Goal: Task Accomplishment & Management: Manage account settings

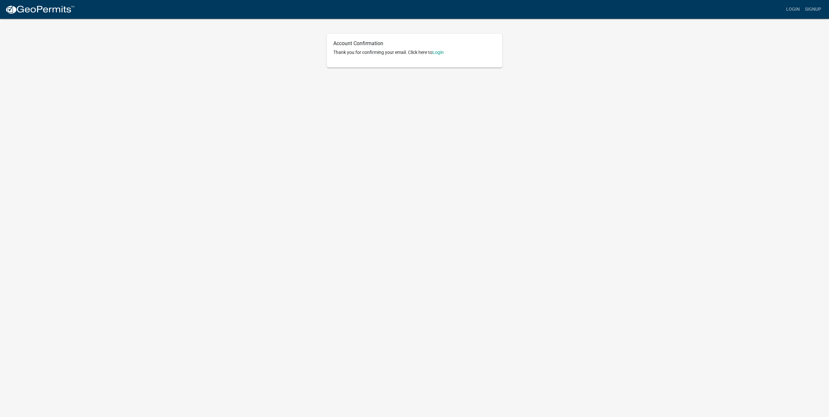
click at [442, 49] on p "Thank you for confirming your email. Click here to [GEOGRAPHIC_DATA]" at bounding box center [414, 52] width 162 height 7
click at [442, 55] on link "Login" at bounding box center [438, 52] width 11 height 5
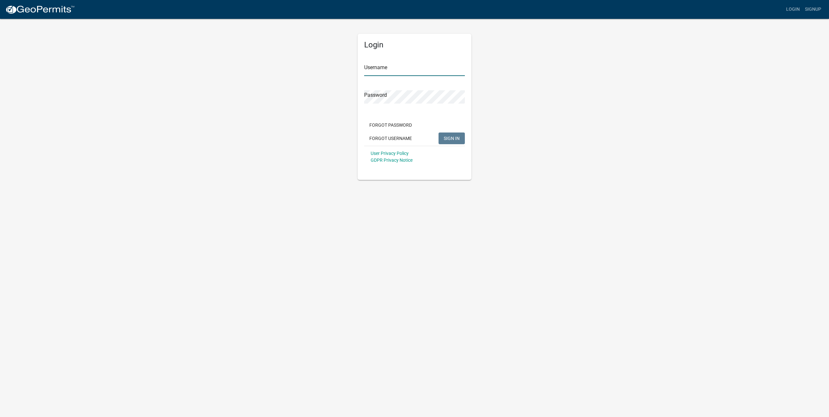
type input "[EMAIL_ADDRESS][DOMAIN_NAME]"
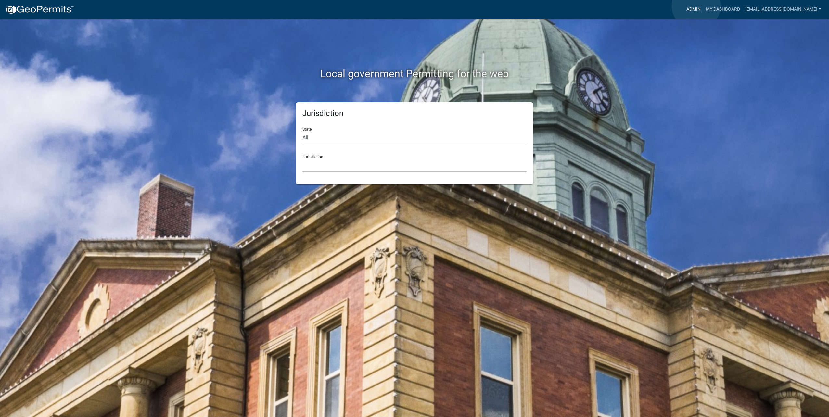
click at [696, 6] on link "Admin" at bounding box center [693, 9] width 19 height 12
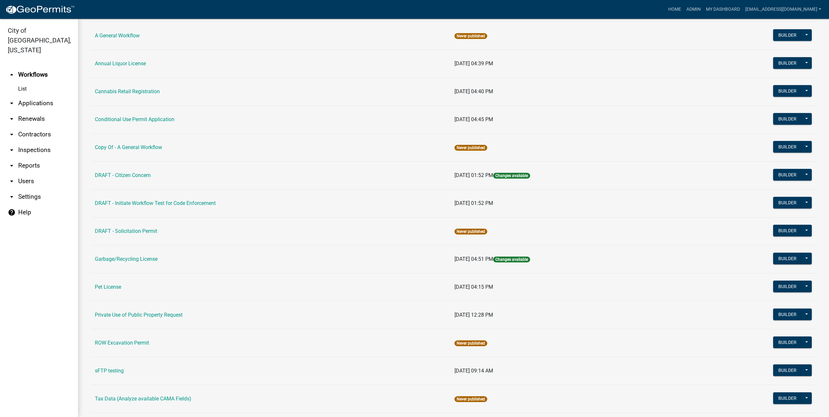
scroll to position [54, 0]
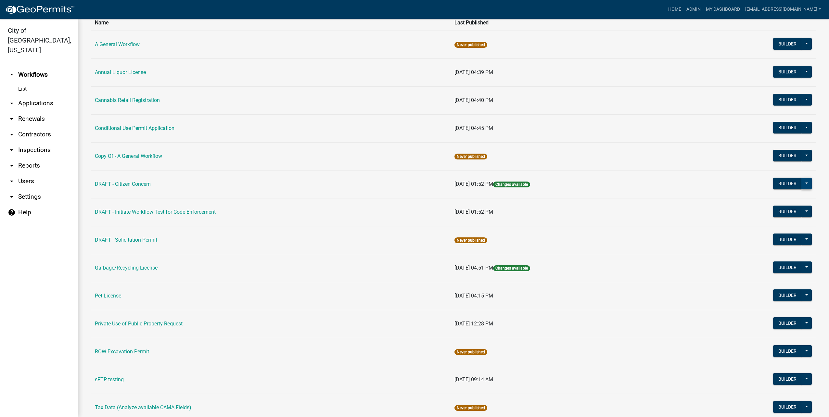
click at [803, 182] on button at bounding box center [807, 184] width 10 height 12
click at [784, 203] on button "Publish" at bounding box center [785, 201] width 54 height 16
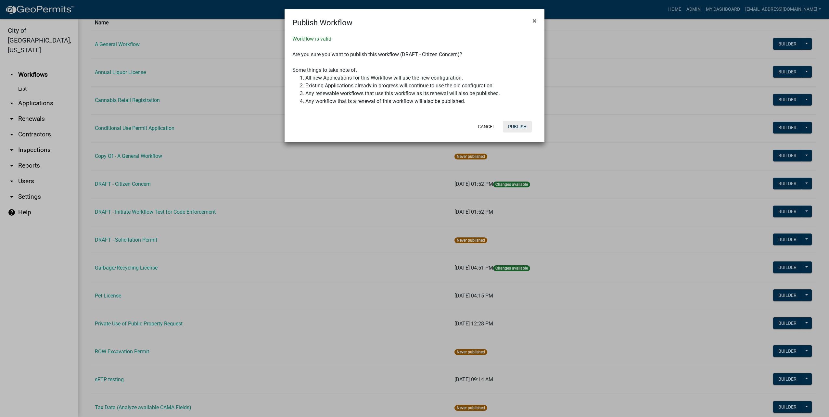
click at [517, 127] on button "Publish" at bounding box center [517, 127] width 29 height 12
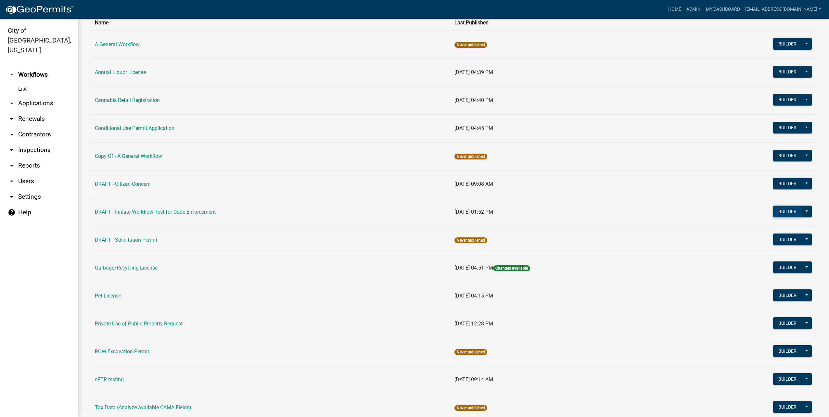
click at [777, 213] on button "Builder" at bounding box center [787, 212] width 29 height 12
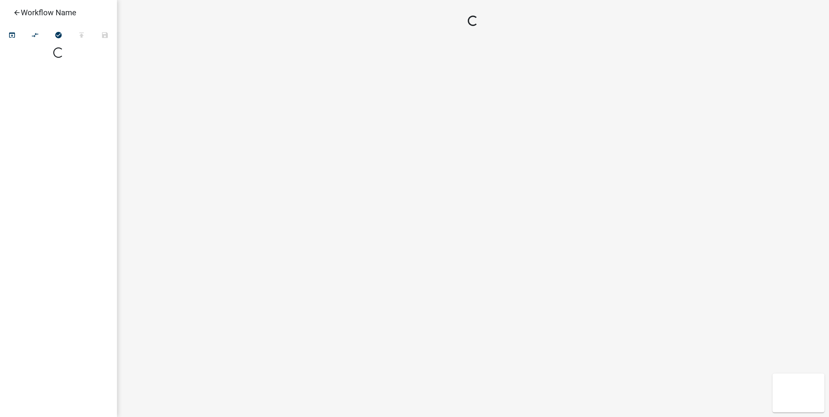
select select
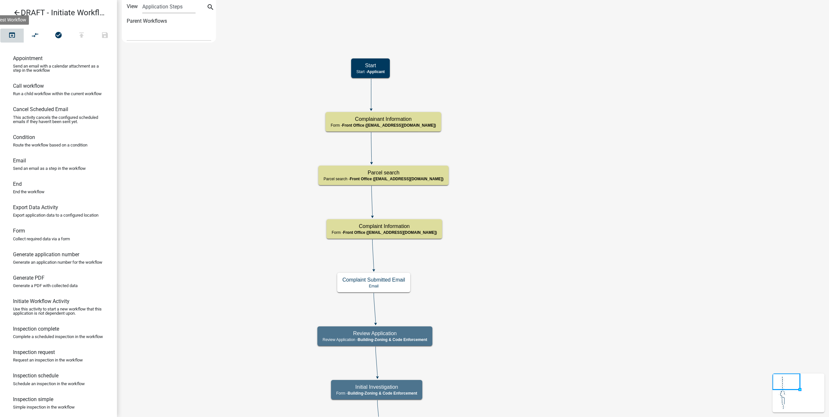
click at [11, 34] on icon "open_in_browser" at bounding box center [12, 35] width 8 height 9
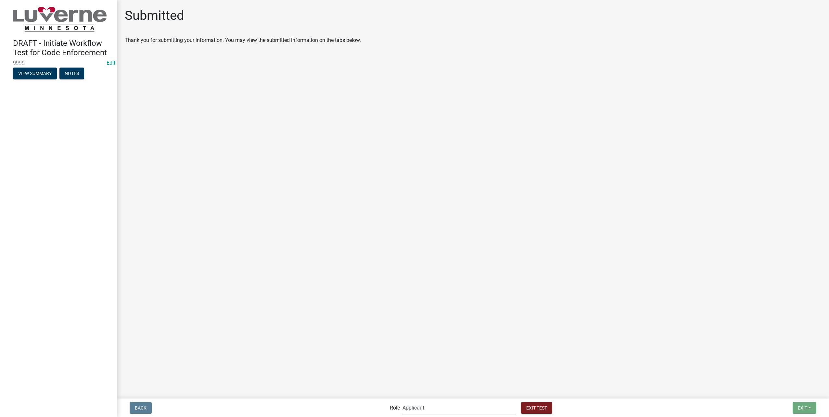
click at [474, 412] on select "Applicant Admin Front Office (info@cityofluverne.org) Building-Zoning & Code En…" at bounding box center [459, 407] width 113 height 13
select select "a2423eb9-0a2b-4d92-bf27-a9021e39dd75"
click at [416, 401] on select "Applicant Admin Front Office (info@cityofluverne.org) Building-Zoning & Code En…" at bounding box center [459, 407] width 113 height 13
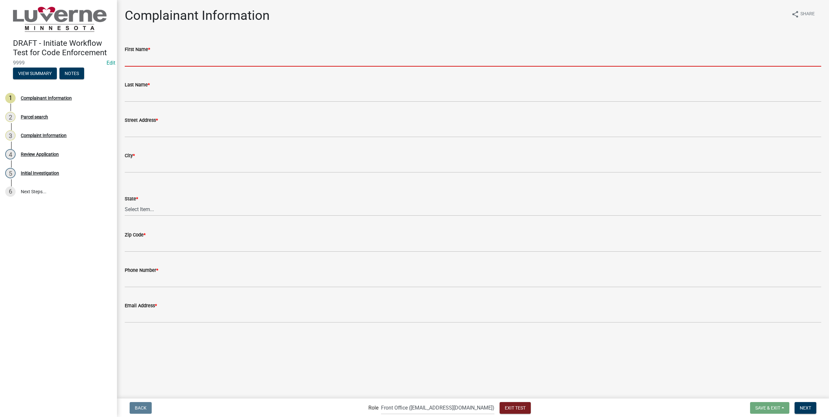
click at [223, 62] on input "First Name *" at bounding box center [473, 59] width 697 height 13
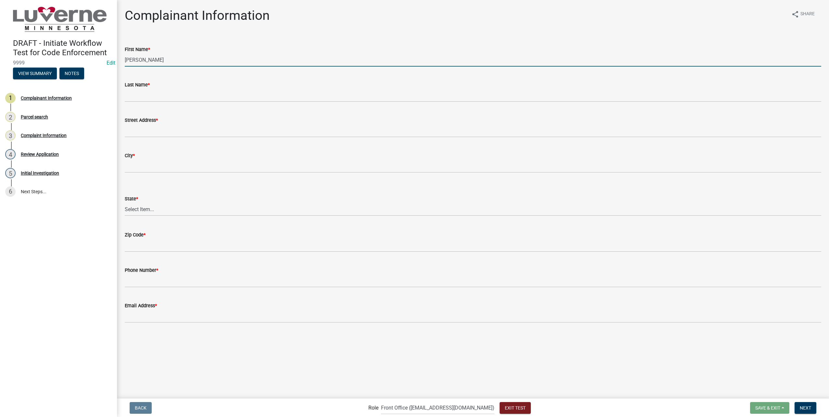
type input "Marissa"
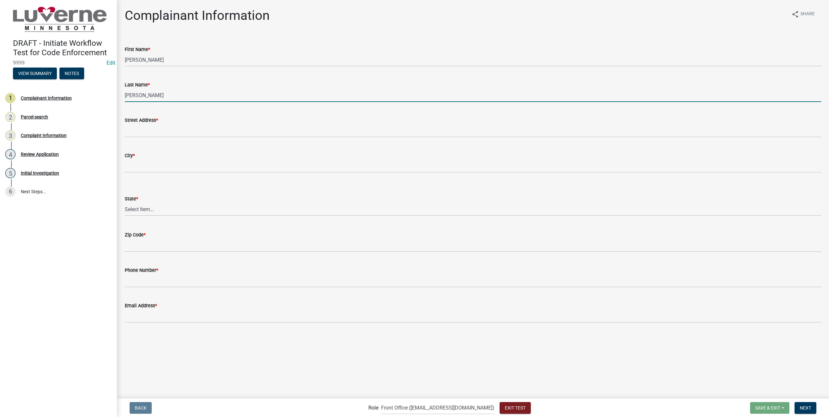
type input "Marr"
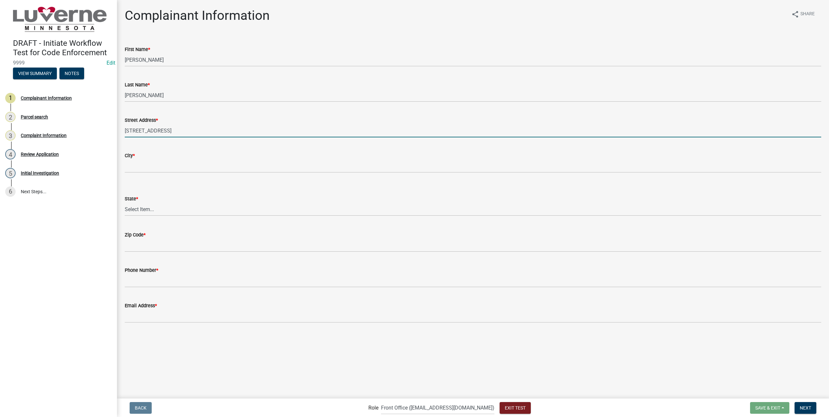
type input "202 E Veterans Dr #2"
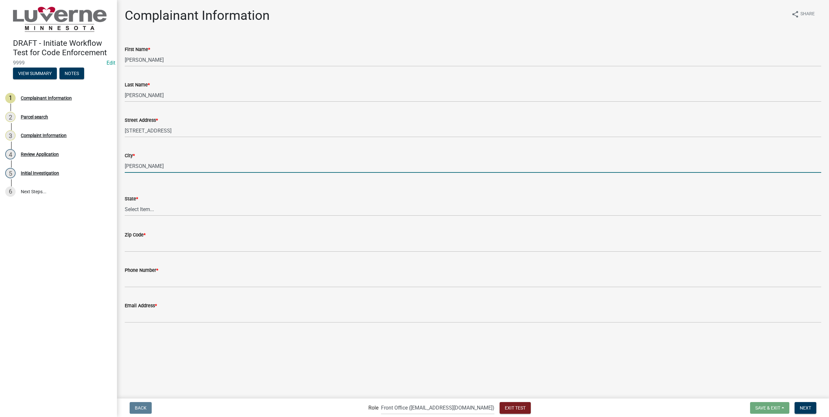
type input "[PERSON_NAME]"
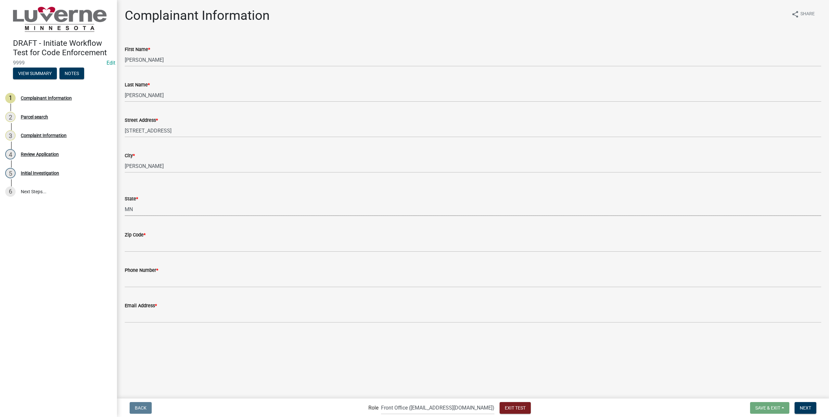
select select "8c50745b-f129-4347-8fd3-6ec1b83df8fc"
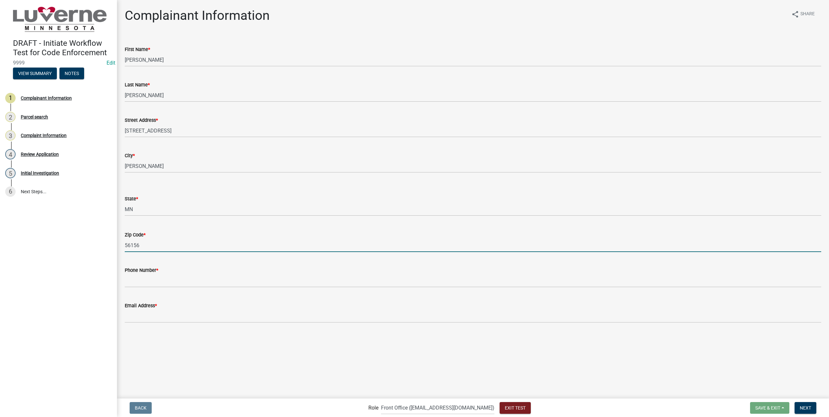
type input "56156"
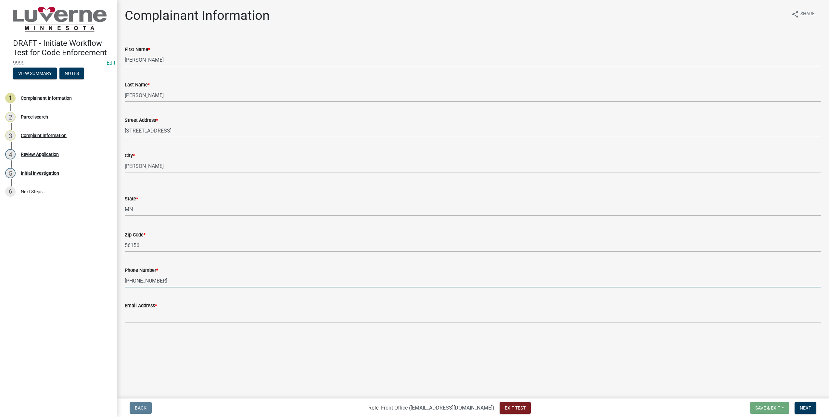
type input "605-789-1824"
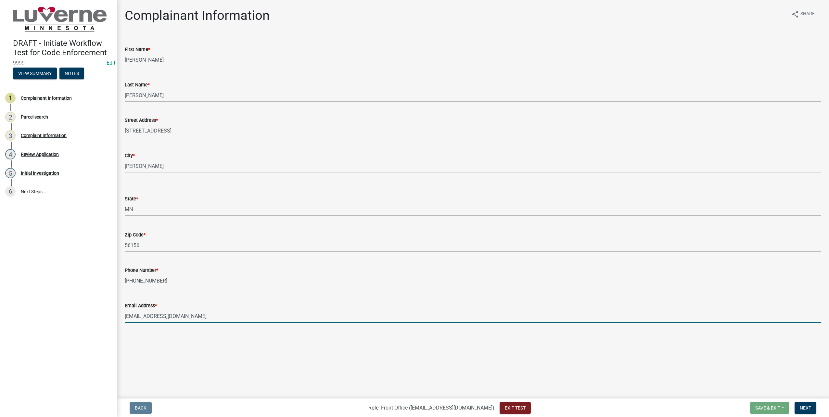
type input "[EMAIL_ADDRESS][DOMAIN_NAME]"
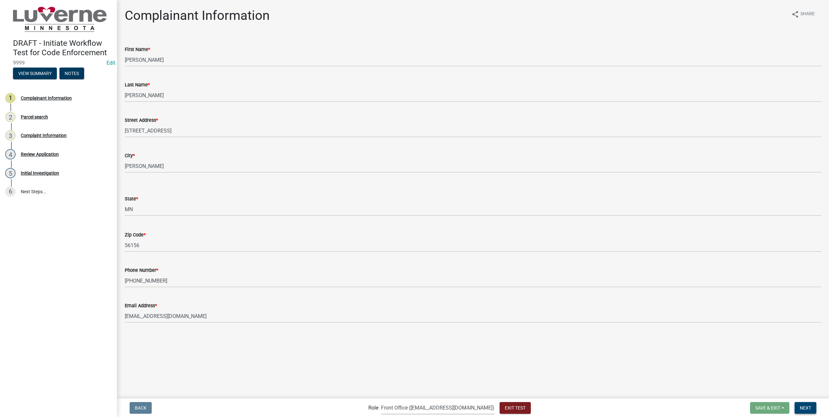
click at [801, 408] on span "Next" at bounding box center [805, 407] width 11 height 5
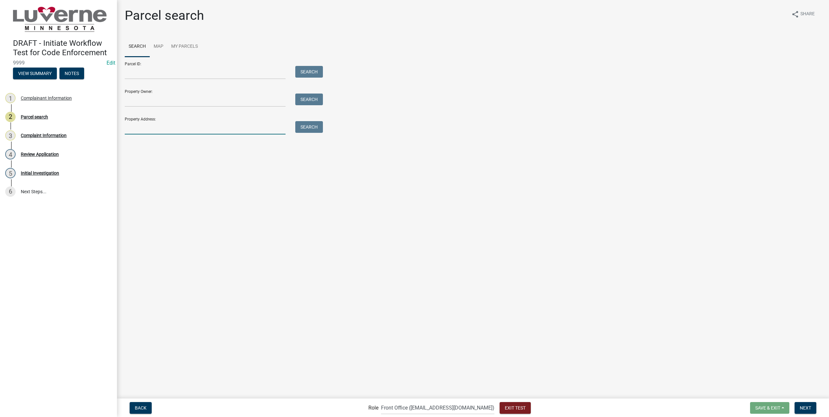
click at [173, 131] on input "Property Address:" at bounding box center [205, 127] width 161 height 13
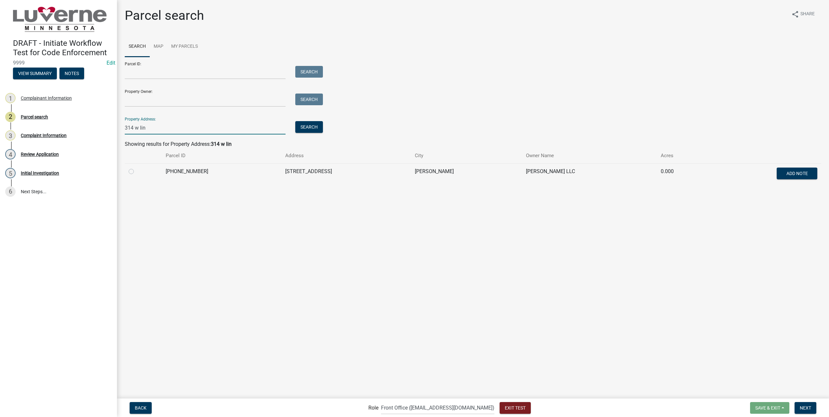
type input "314 w lin"
click at [136, 168] on label at bounding box center [136, 168] width 0 height 0
click at [136, 169] on input "radio" at bounding box center [138, 170] width 4 height 4
radio input "true"
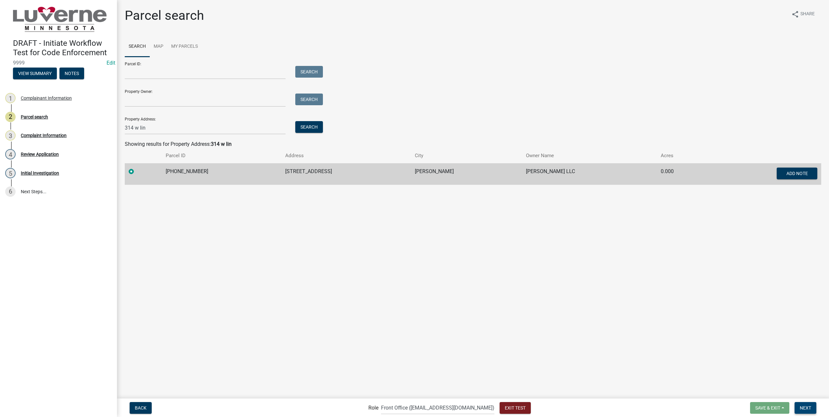
click at [806, 405] on button "Next" at bounding box center [806, 408] width 22 height 12
click at [809, 411] on button "Next" at bounding box center [806, 408] width 22 height 12
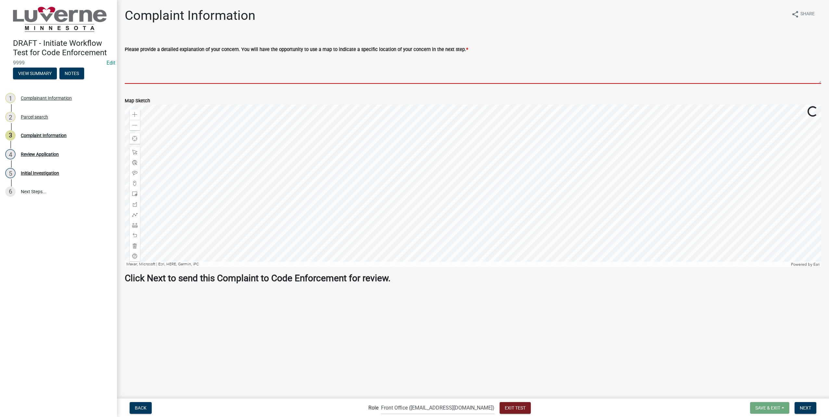
click at [330, 76] on textarea "Please provide a detailed explanation of your concern. You will have the opport…" at bounding box center [473, 68] width 697 height 31
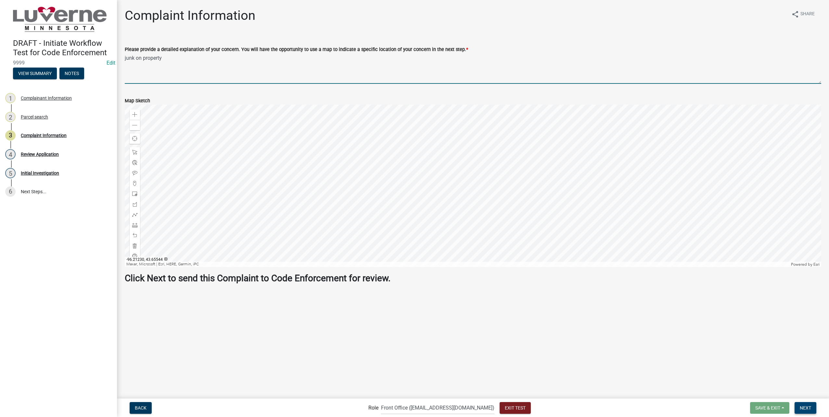
type textarea "junk on property"
click at [808, 404] on button "Next" at bounding box center [806, 408] width 22 height 12
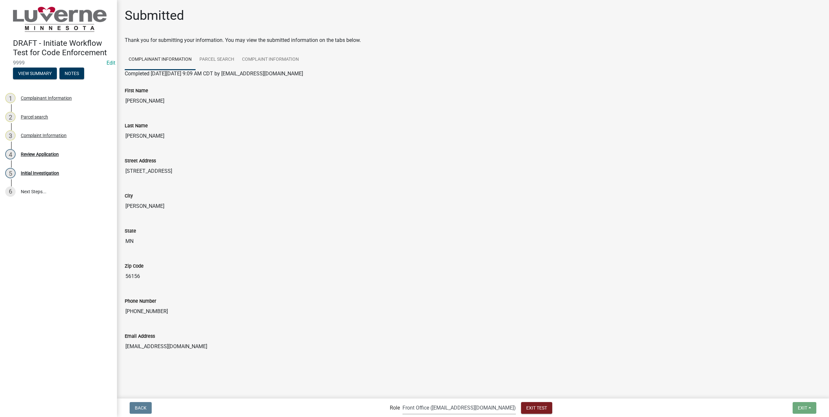
click at [469, 407] on select "Applicant Admin Front Office (info@cityofluverne.org) Building-Zoning & Code En…" at bounding box center [459, 407] width 113 height 13
select select "aa0f0e89-27ad-4056-a8df-c2d0f55e2258"
click at [416, 401] on select "Applicant Admin Front Office (info@cityofluverne.org) Building-Zoning & Code En…" at bounding box center [459, 407] width 113 height 13
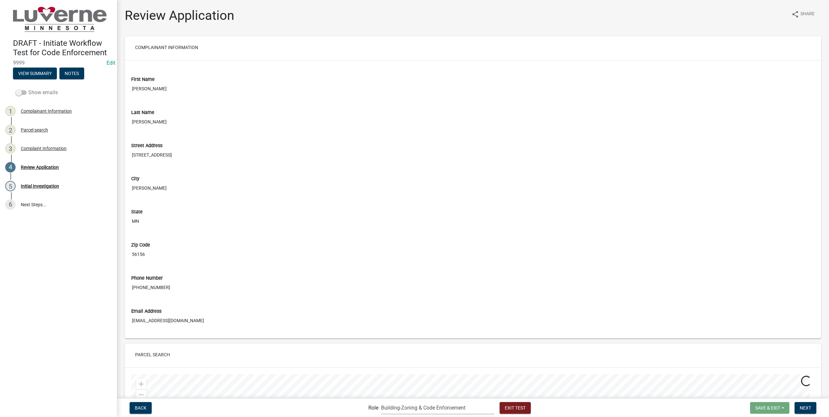
click at [17, 90] on span at bounding box center [21, 92] width 11 height 5
click at [28, 89] on input "Show emails" at bounding box center [28, 89] width 0 height 0
click at [54, 168] on div "Complaint Submitted Email" at bounding box center [48, 167] width 55 height 5
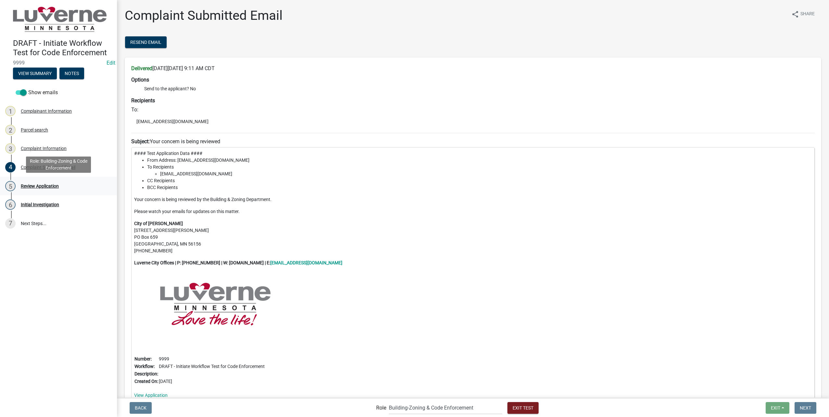
click at [55, 191] on div "5 Review Application" at bounding box center [55, 186] width 101 height 10
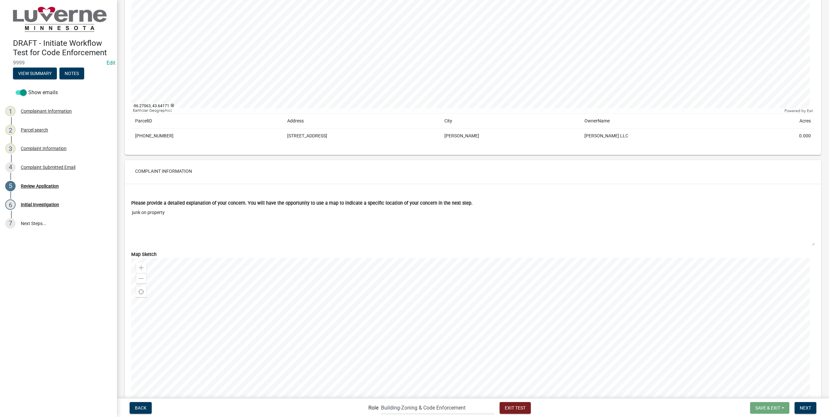
scroll to position [488, 0]
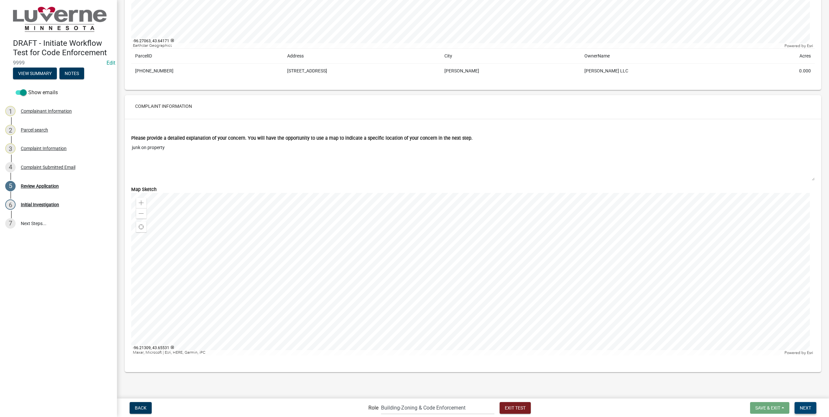
click at [804, 406] on span "Next" at bounding box center [805, 407] width 11 height 5
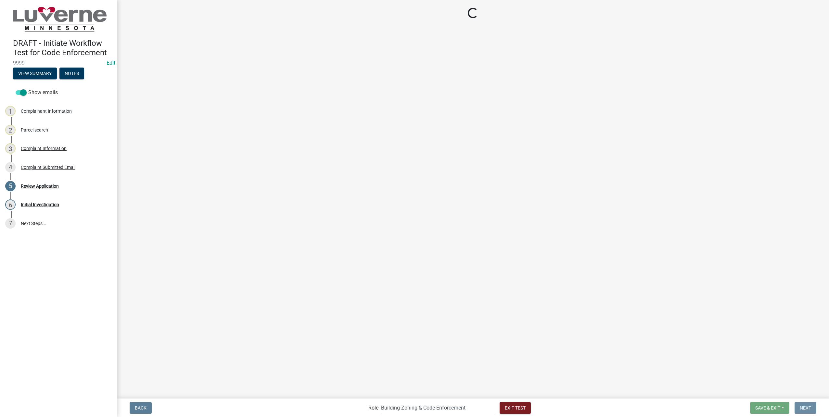
scroll to position [0, 0]
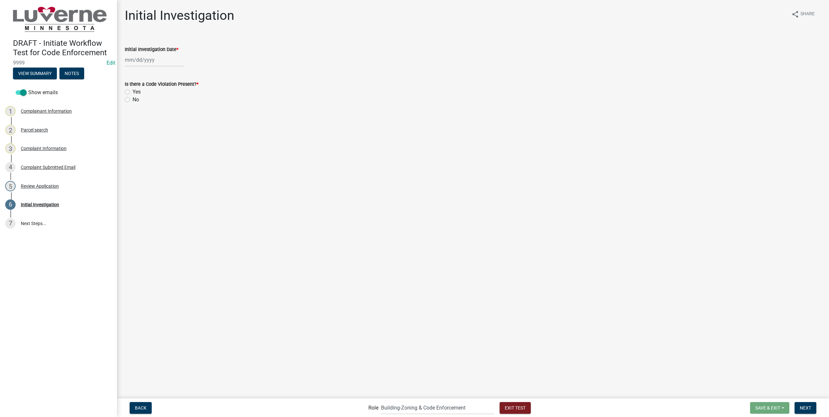
select select "8"
select select "2025"
click at [173, 60] on div "Jan Feb Mar Apr May Jun Jul Aug Sep Oct Nov Dec 1525 1526 1527 1528 1529 1530 1…" at bounding box center [154, 59] width 59 height 13
click at [150, 127] on div "20" at bounding box center [152, 126] width 10 height 10
type input "08/20/2025"
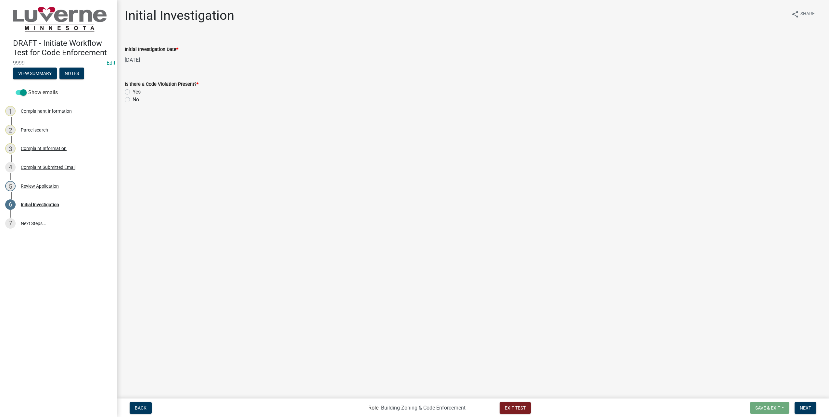
click at [133, 91] on label "Yes" at bounding box center [137, 92] width 8 height 8
click at [133, 91] on input "Yes" at bounding box center [135, 90] width 4 height 4
radio input "true"
click at [807, 414] on button "Next" at bounding box center [806, 408] width 22 height 12
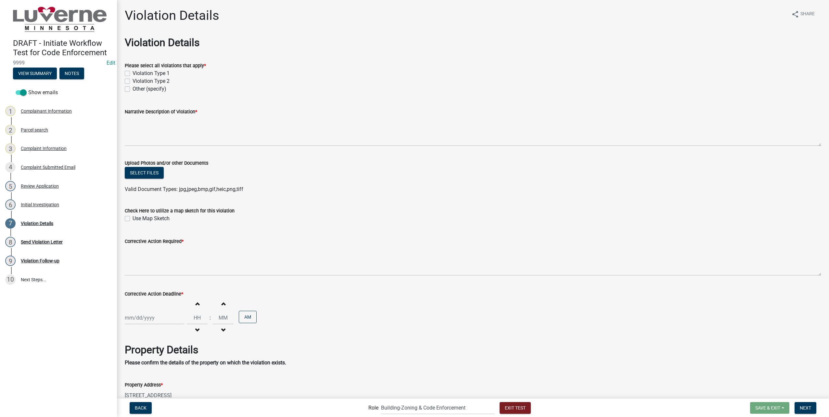
click at [133, 73] on label "Violation Type 1" at bounding box center [151, 74] width 37 height 8
click at [133, 73] on input "Violation Type 1" at bounding box center [135, 72] width 4 height 4
checkbox input "true"
checkbox input "false"
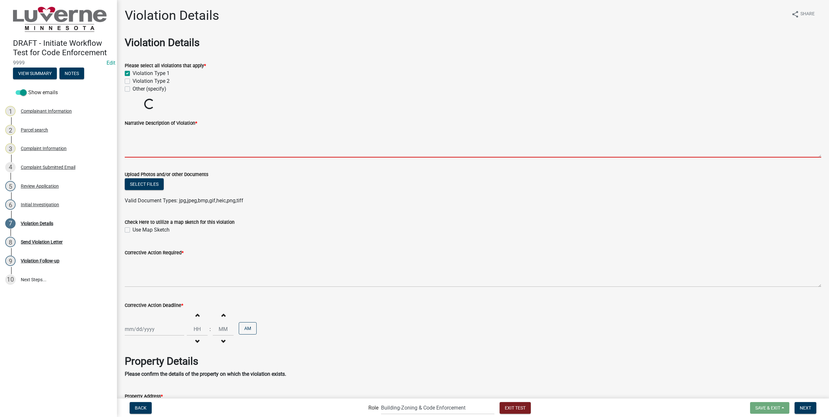
click at [200, 148] on textarea "Narrative Description of Violation *" at bounding box center [473, 142] width 697 height 31
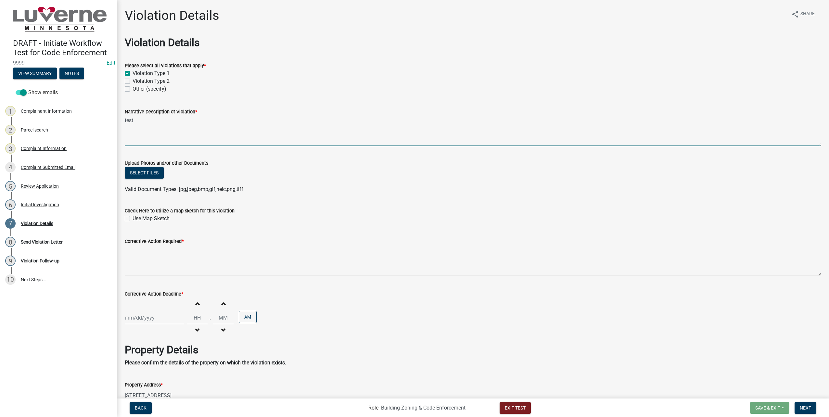
type textarea "test"
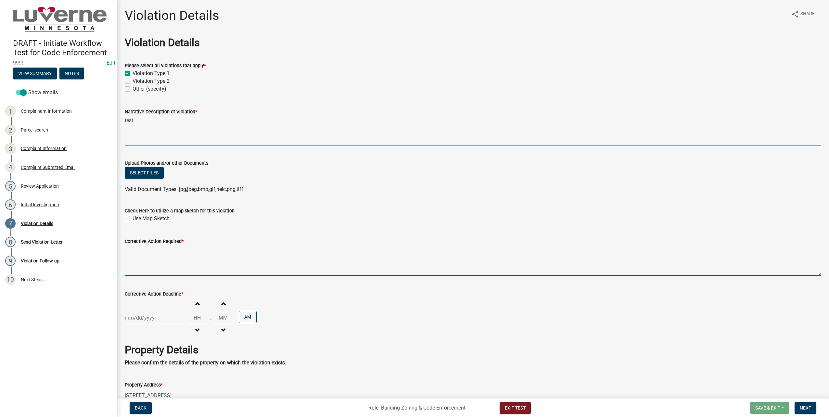
click at [169, 261] on textarea "Corrective Action Required *" at bounding box center [473, 260] width 697 height 31
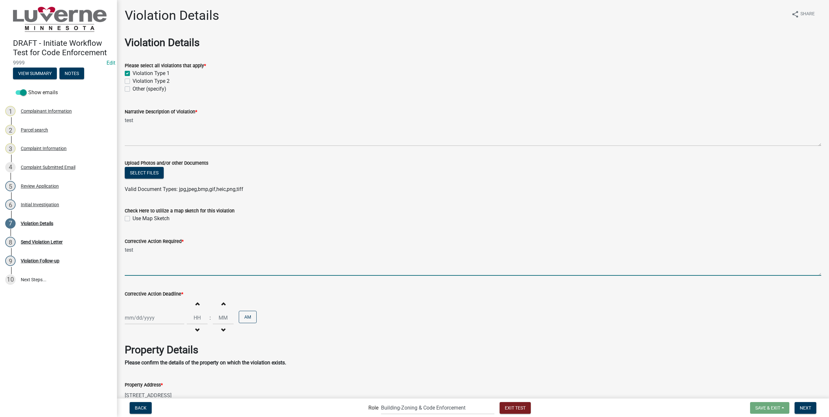
type textarea "test"
select select "8"
select select "2025"
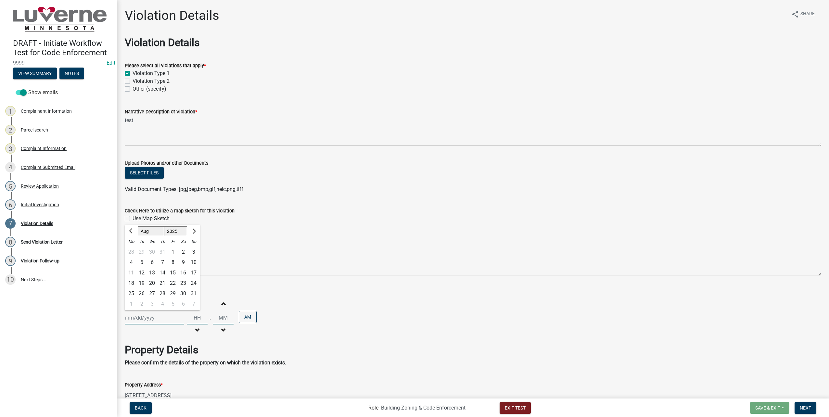
click at [165, 317] on div "Jan Feb Mar Apr May Jun Jul Aug Sep Oct Nov Dec 1525 1526 1527 1528 1529 1530 1…" at bounding box center [154, 317] width 59 height 13
click at [152, 296] on div "27" at bounding box center [152, 294] width 10 height 10
type input "08/27/2025"
click at [190, 317] on input "Hours" at bounding box center [197, 317] width 21 height 13
type input "02"
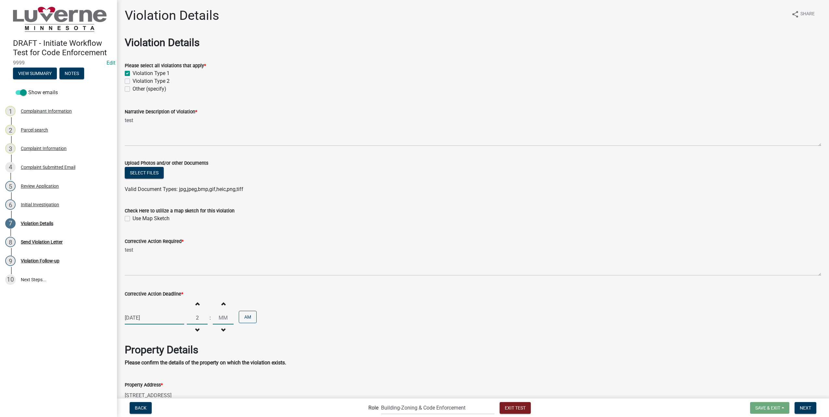
type input "00"
click at [251, 315] on button "AM" at bounding box center [248, 317] width 18 height 12
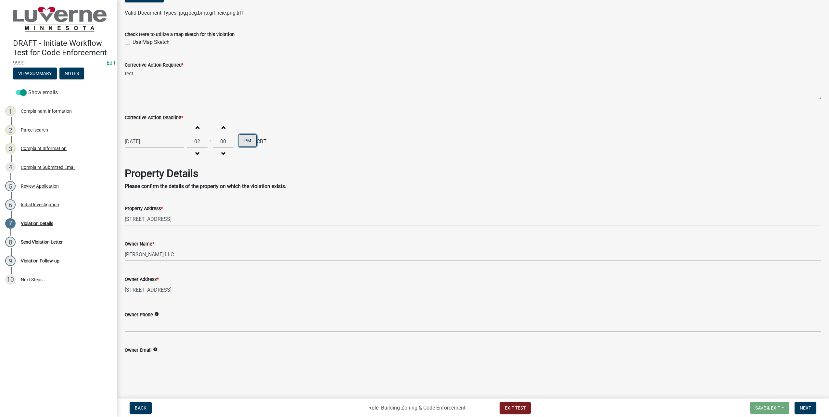
scroll to position [177, 0]
click at [810, 407] on span "Next" at bounding box center [805, 407] width 11 height 5
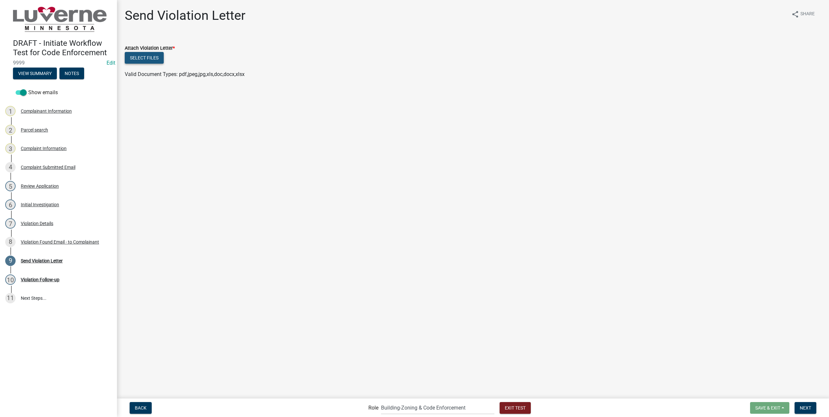
click at [156, 53] on button "Select files" at bounding box center [144, 58] width 39 height 12
click at [805, 404] on button "Next" at bounding box center [806, 408] width 22 height 12
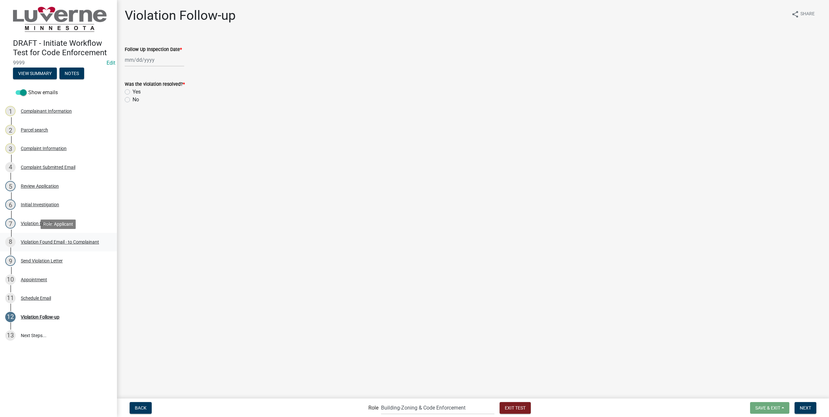
click at [79, 239] on div "8 Violation Found Email - to Complainant" at bounding box center [55, 242] width 101 height 10
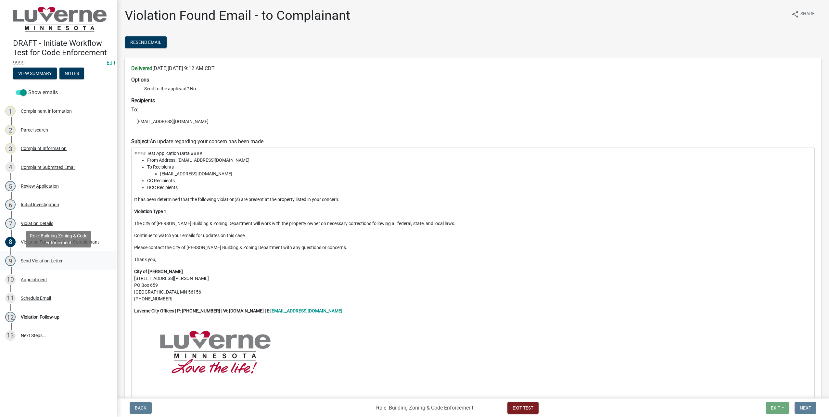
click at [30, 260] on div "Send Violation Letter" at bounding box center [42, 261] width 42 height 5
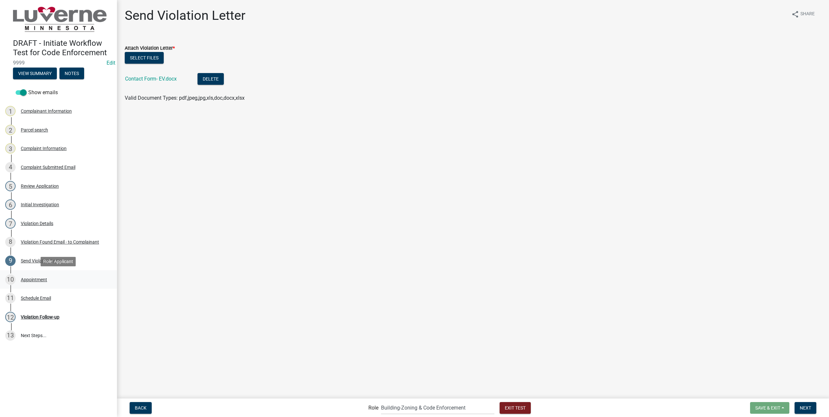
click at [40, 278] on div "Appointment" at bounding box center [34, 280] width 26 height 5
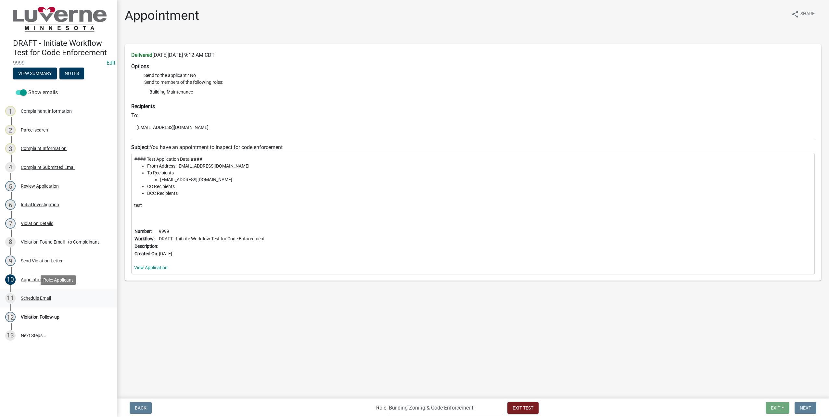
click at [46, 302] on div "11 Schedule Email" at bounding box center [55, 298] width 101 height 10
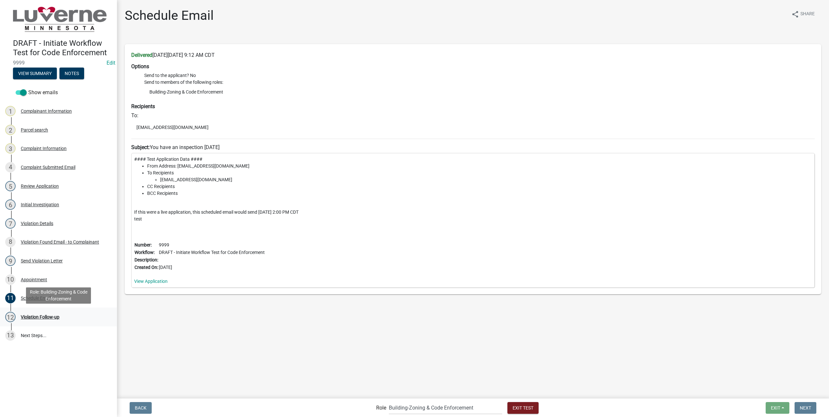
click at [60, 317] on div "12 Violation Follow-up" at bounding box center [55, 317] width 101 height 10
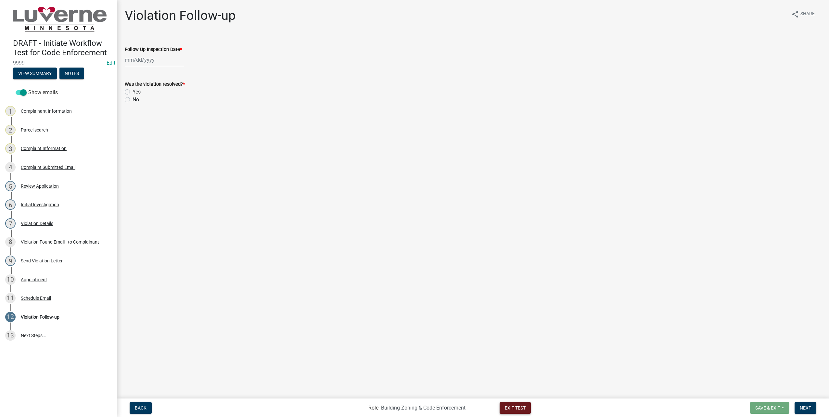
click at [500, 406] on button "Exit Test" at bounding box center [515, 408] width 31 height 12
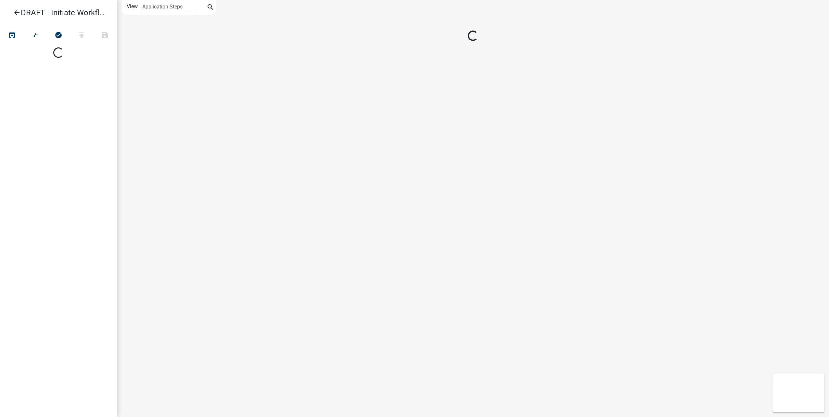
select select
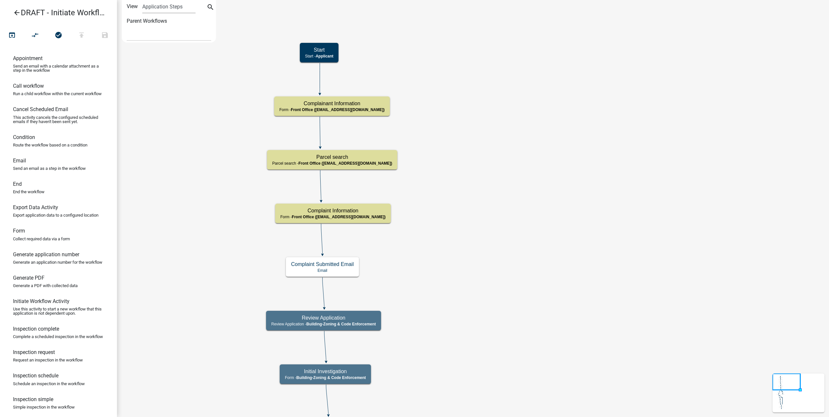
click at [18, 11] on icon "arrow_back" at bounding box center [17, 13] width 8 height 9
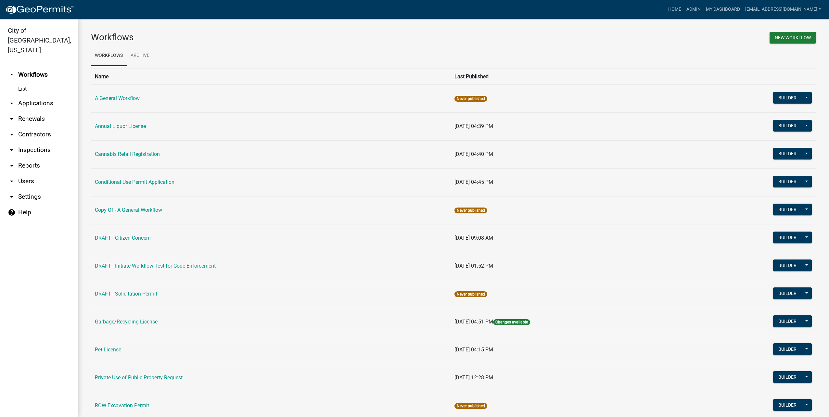
click at [30, 174] on link "arrow_drop_down Users" at bounding box center [39, 182] width 78 height 16
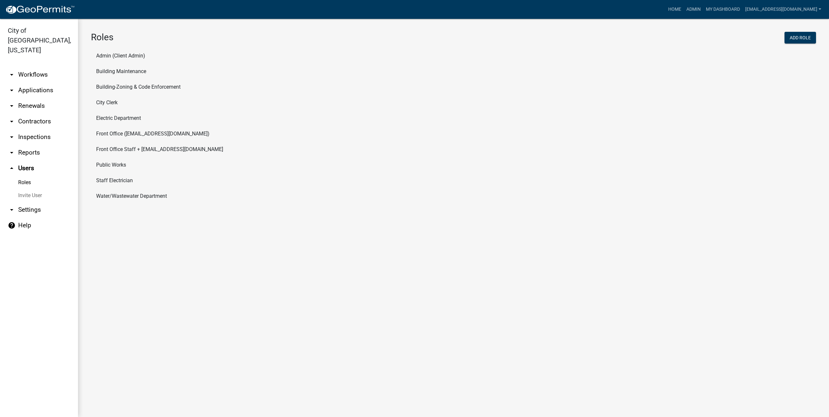
click at [152, 91] on li "Building-Zoning & Code Enforcement" at bounding box center [453, 87] width 725 height 16
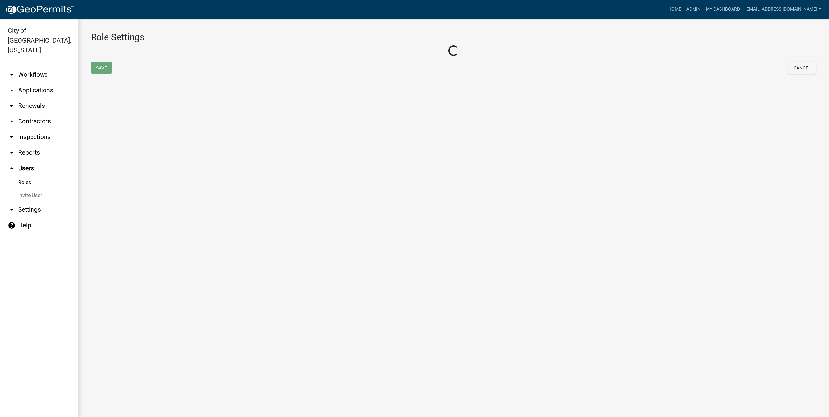
select select "6: light-blue"
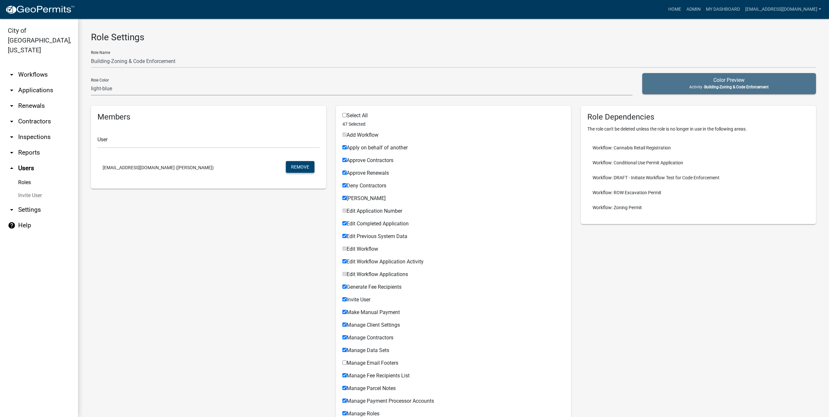
click at [302, 167] on button "Remove" at bounding box center [300, 167] width 29 height 12
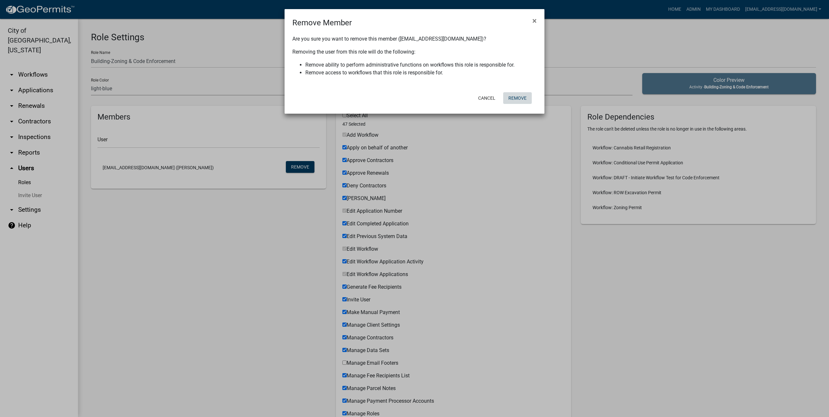
click at [531, 98] on button "Remove" at bounding box center [517, 98] width 29 height 12
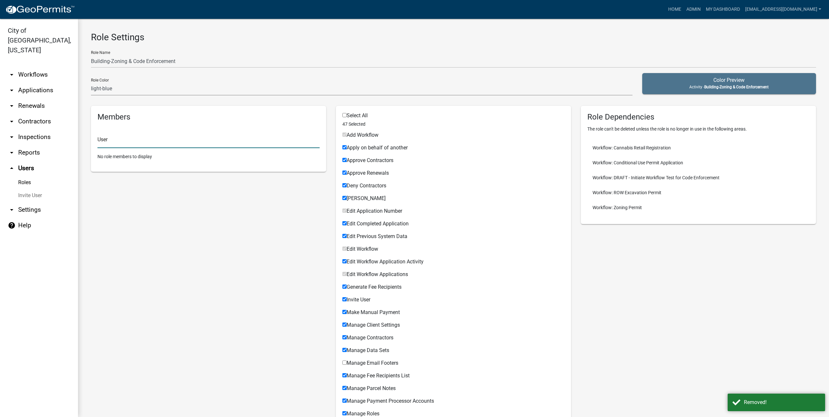
click at [214, 143] on input "text" at bounding box center [208, 141] width 222 height 13
type input "chad mcclure"
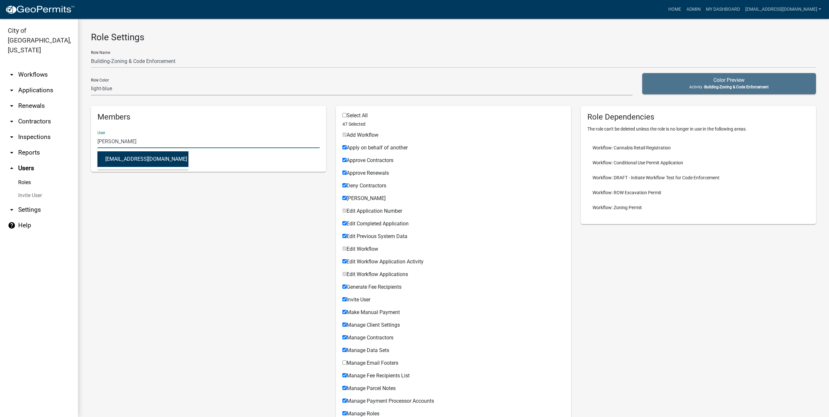
click at [159, 162] on button "cmcclure@cityofluverne.org (Chad McClure)" at bounding box center [142, 159] width 91 height 16
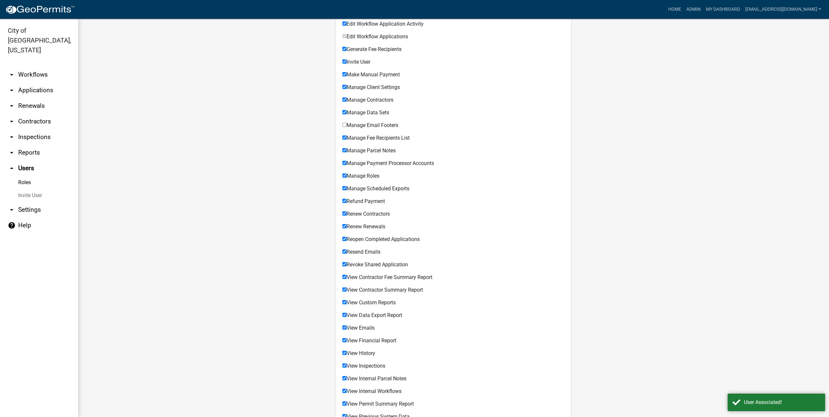
scroll to position [363, 0]
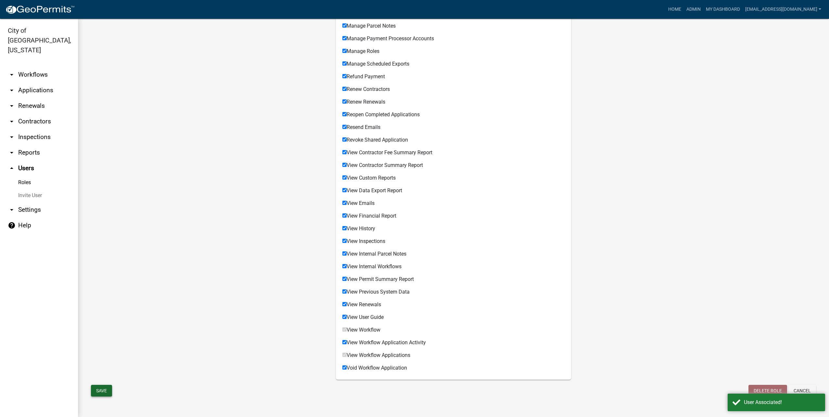
click at [110, 391] on button "Save" at bounding box center [101, 391] width 21 height 12
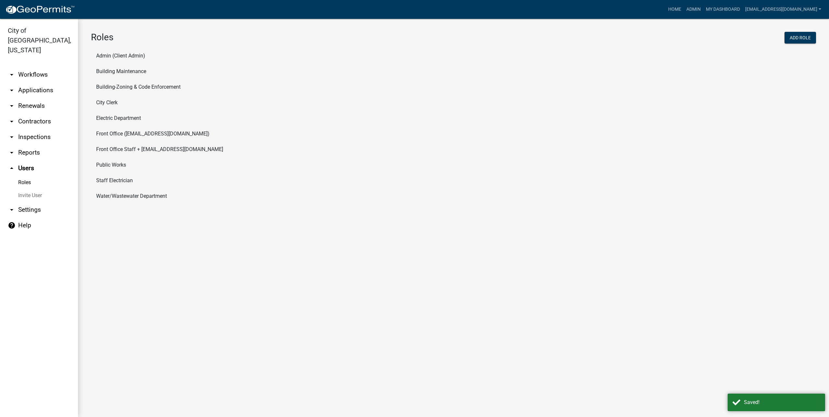
click at [108, 73] on li "Building Maintenance" at bounding box center [453, 72] width 725 height 16
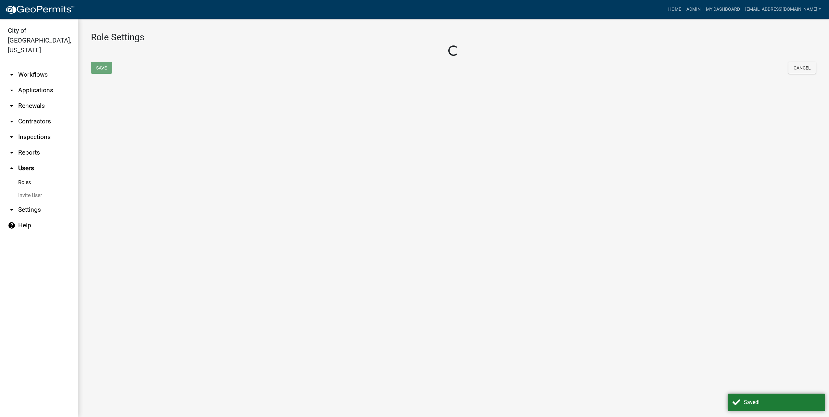
select select "3: orange"
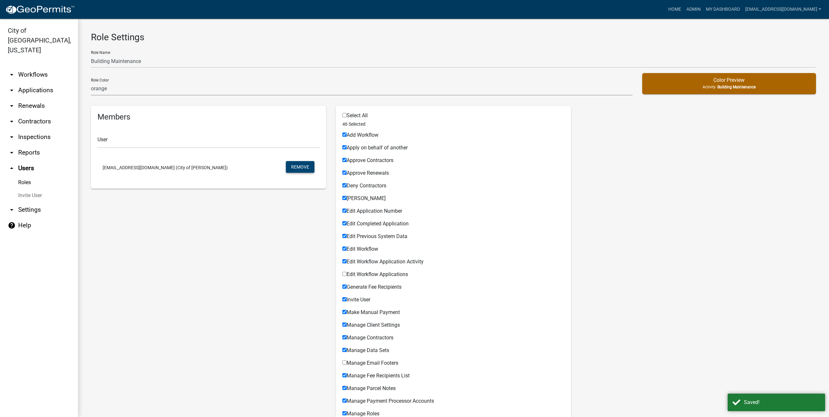
click at [306, 168] on button "Remove" at bounding box center [300, 167] width 29 height 12
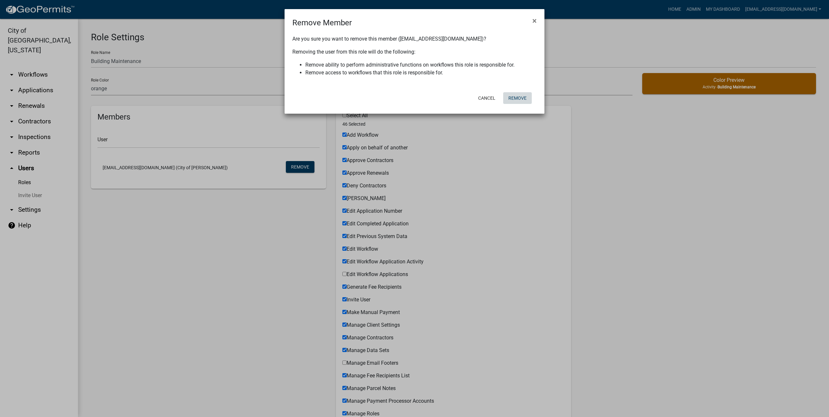
click at [521, 96] on button "Remove" at bounding box center [517, 98] width 29 height 12
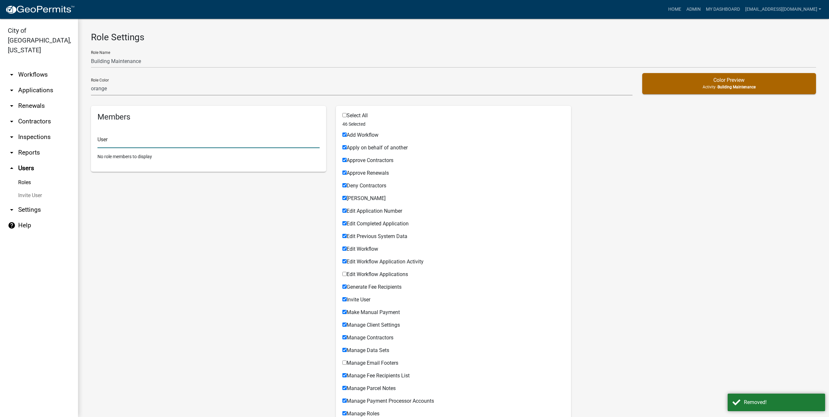
click at [203, 142] on input "text" at bounding box center [208, 141] width 222 height 13
click at [34, 189] on link "Invite User" at bounding box center [39, 195] width 78 height 13
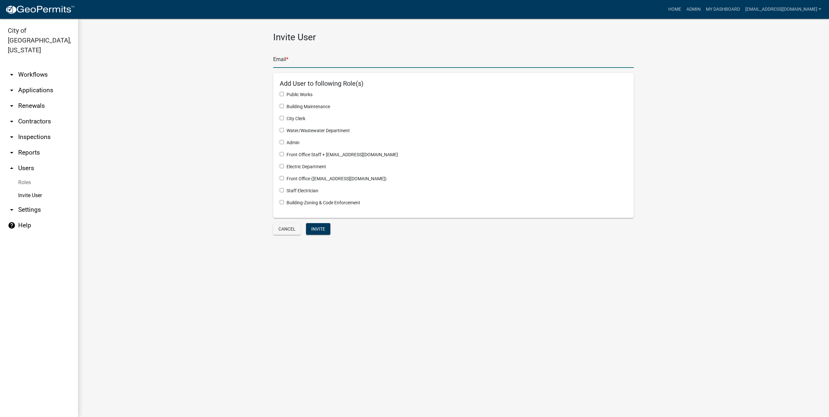
click at [303, 63] on input "text" at bounding box center [453, 61] width 361 height 13
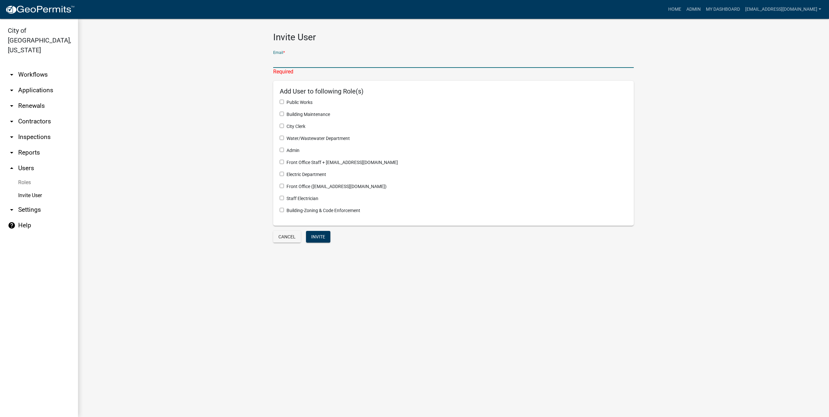
paste input "publicworks@cityofluverne.org"
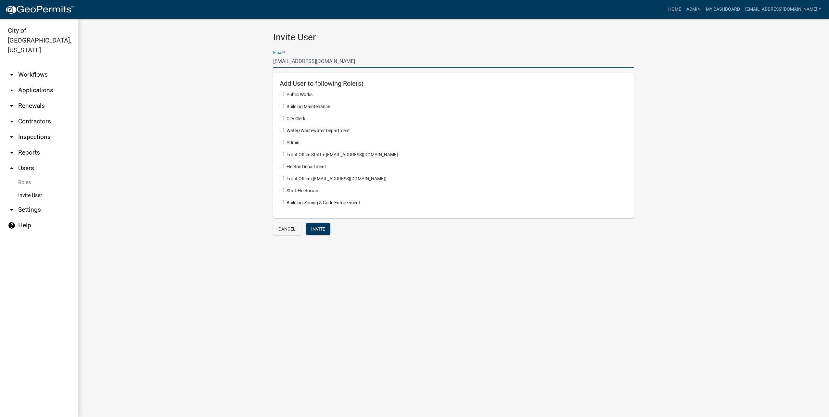
type input "publicworks@cityofluverne.org"
click at [280, 95] on input "checkbox" at bounding box center [282, 94] width 4 height 4
checkbox input "true"
click at [280, 105] on input "checkbox" at bounding box center [282, 106] width 4 height 4
checkbox input "true"
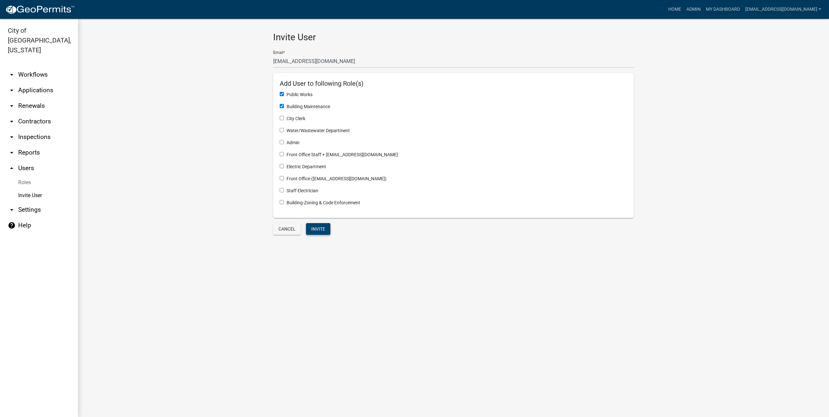
click at [325, 230] on button "Invite" at bounding box center [318, 229] width 24 height 12
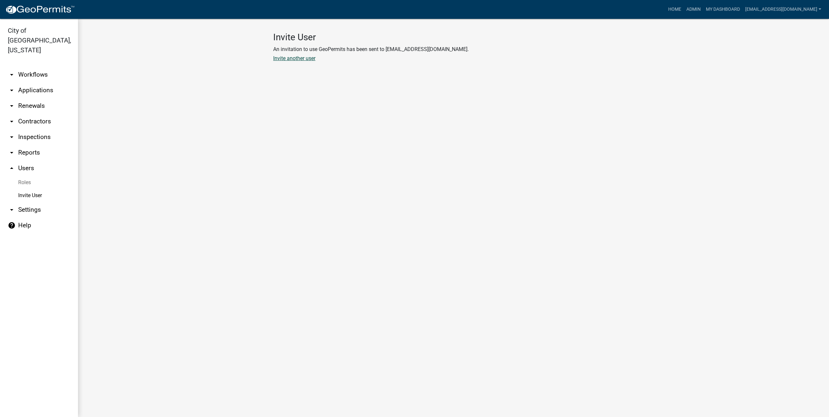
click at [304, 58] on link "Invite another user" at bounding box center [294, 58] width 42 height 6
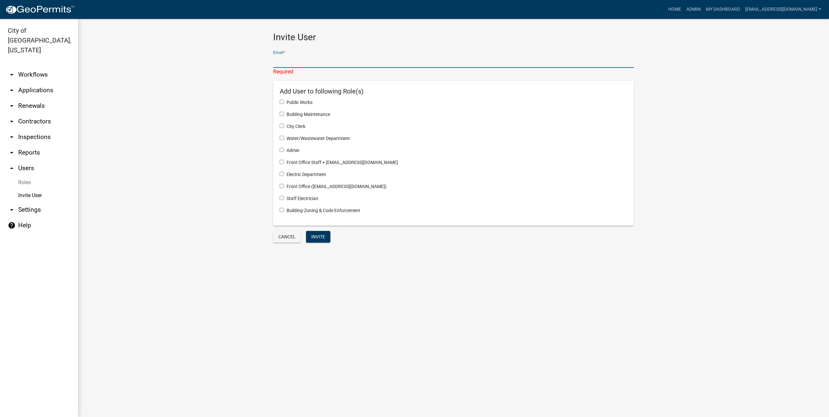
click at [316, 63] on input "text" at bounding box center [453, 61] width 361 height 13
paste input "[EMAIL_ADDRESS][DOMAIN_NAME]"
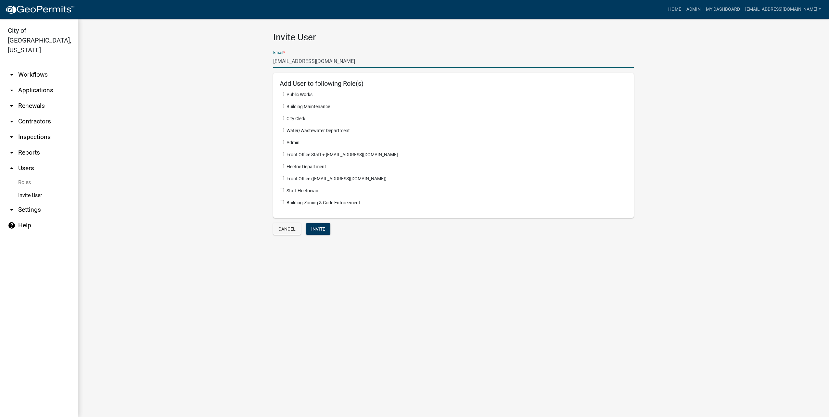
type input "[EMAIL_ADDRESS][DOMAIN_NAME]"
click at [344, 128] on div "Water/Wastewater Department" at bounding box center [454, 130] width 348 height 7
click at [282, 130] on input "checkbox" at bounding box center [282, 130] width 4 height 4
checkbox input "true"
click at [316, 220] on form "Email * wwtf@cityofluverne.org Add User to following Role(s) Public Works Build…" at bounding box center [453, 140] width 361 height 191
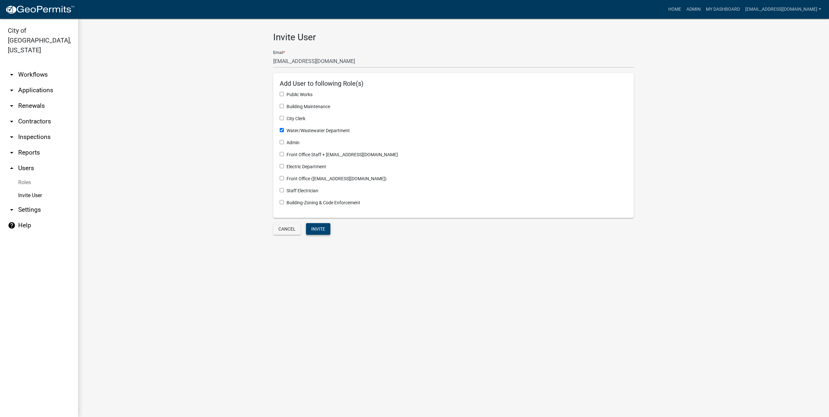
click at [315, 228] on button "Invite" at bounding box center [318, 229] width 24 height 12
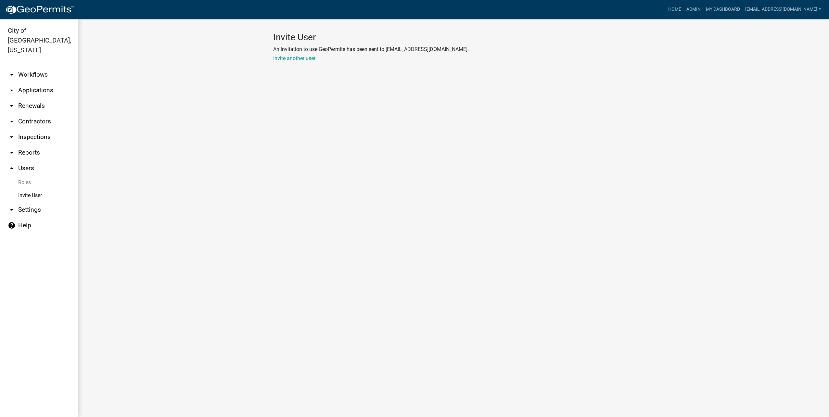
drag, startPoint x: 21, startPoint y: 171, endPoint x: 53, endPoint y: 174, distance: 32.0
click at [21, 176] on link "Roles" at bounding box center [39, 182] width 78 height 13
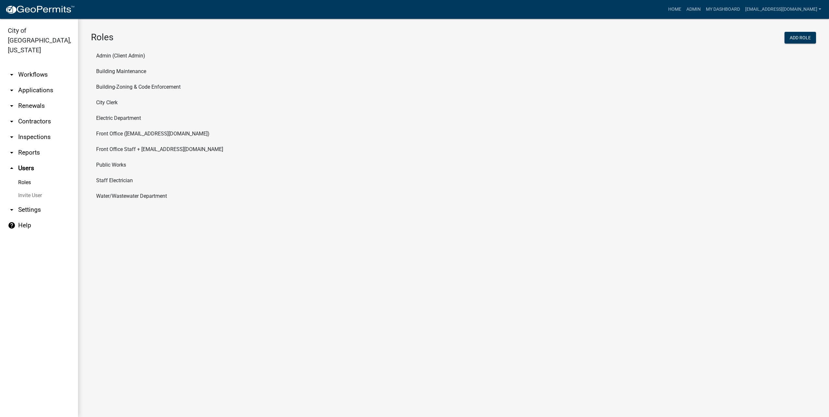
click at [133, 198] on li "Water/Wastewater Department" at bounding box center [453, 196] width 725 height 16
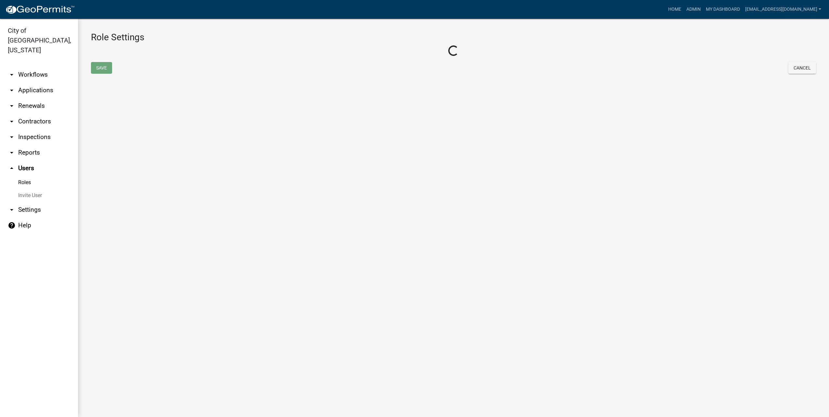
select select "3: orange"
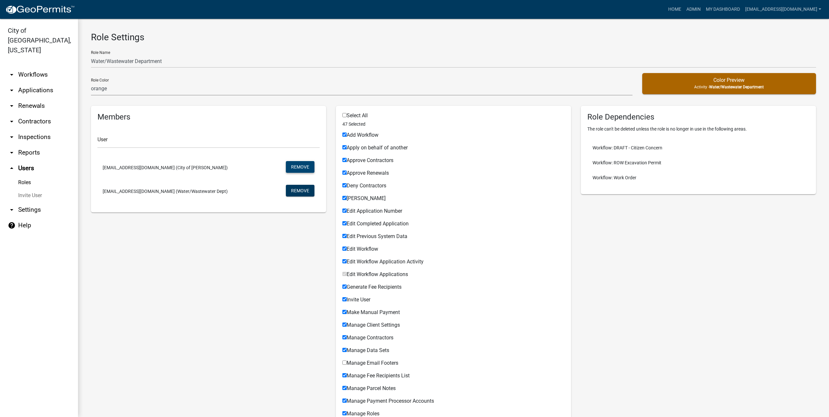
click at [310, 167] on button "Remove" at bounding box center [300, 167] width 29 height 12
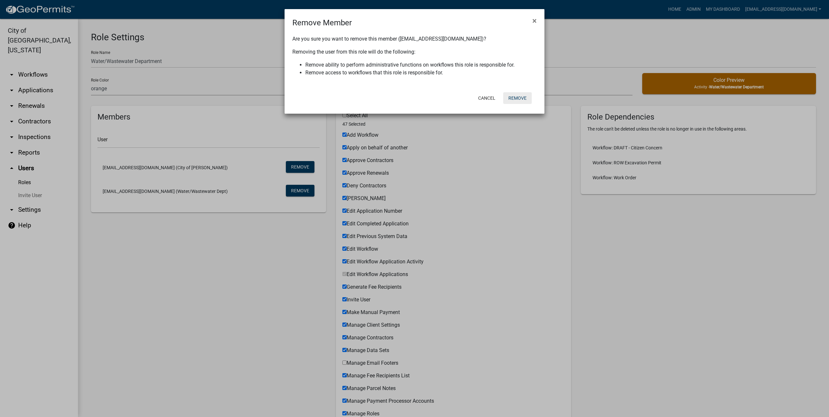
click at [510, 97] on button "Remove" at bounding box center [517, 98] width 29 height 12
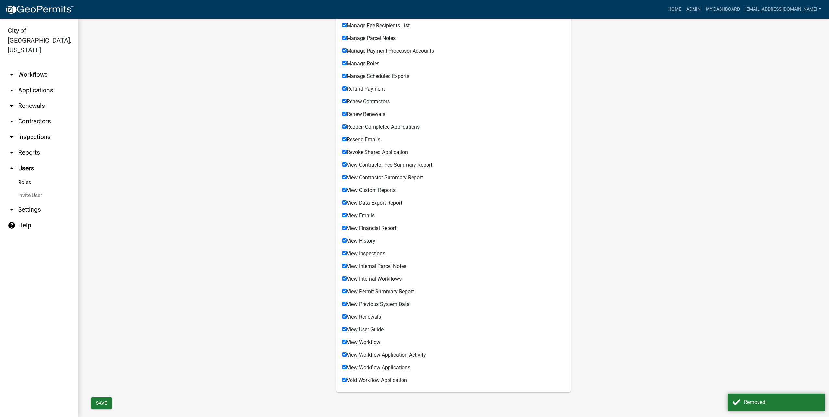
scroll to position [363, 0]
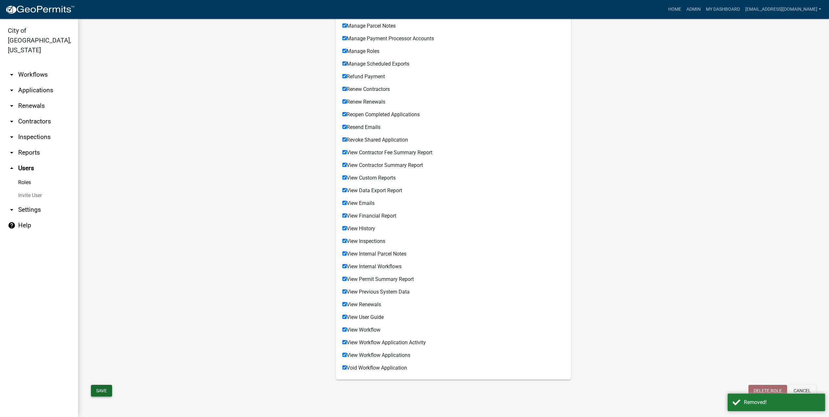
click at [103, 388] on button "Save" at bounding box center [101, 391] width 21 height 12
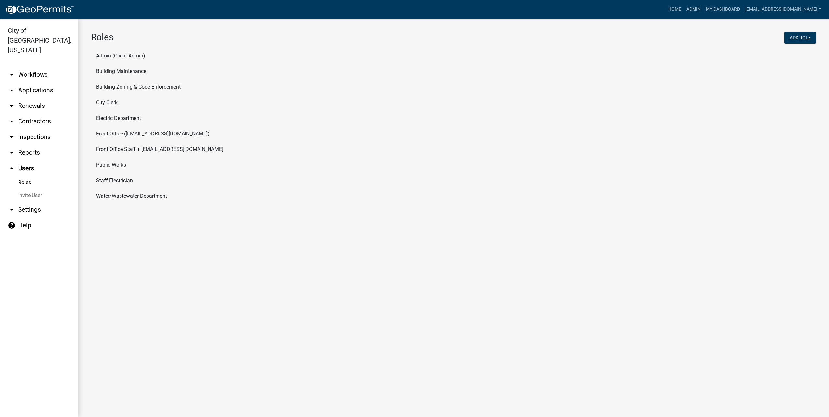
drag, startPoint x: 35, startPoint y: 188, endPoint x: 41, endPoint y: 188, distance: 5.5
click at [35, 189] on link "Invite User" at bounding box center [39, 195] width 78 height 13
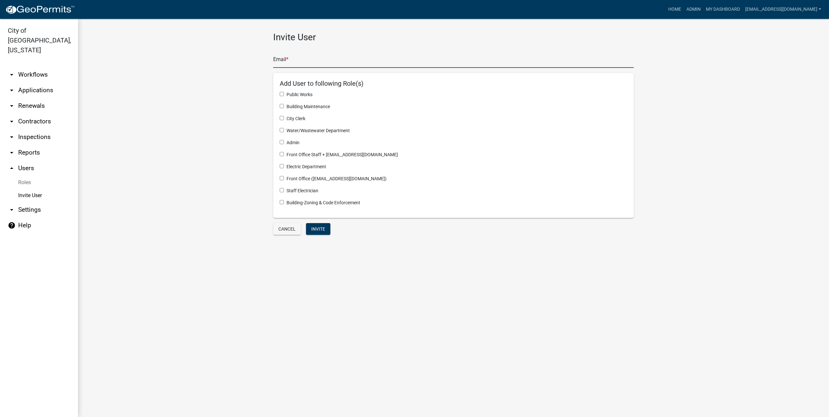
click at [283, 61] on input "text" at bounding box center [453, 61] width 361 height 13
type input "electric@cityofluverne.org"
click at [293, 192] on div "Staff Electrician" at bounding box center [454, 190] width 348 height 7
click at [280, 189] on input "checkbox" at bounding box center [282, 190] width 4 height 4
checkbox input "true"
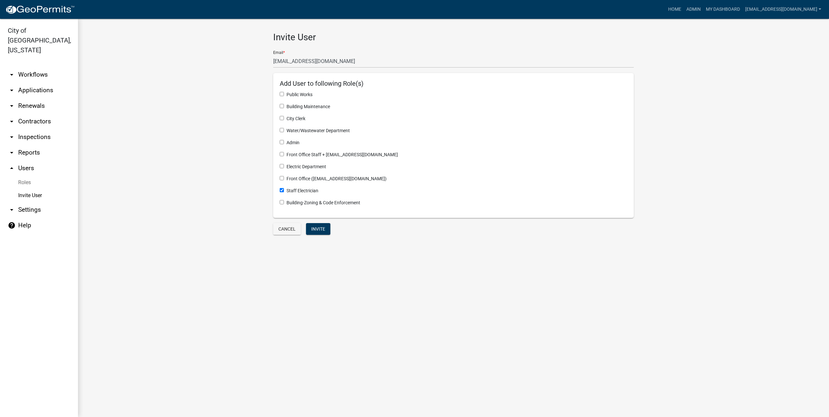
click at [282, 164] on input "checkbox" at bounding box center [282, 166] width 4 height 4
checkbox input "true"
click at [316, 229] on button "Invite" at bounding box center [318, 229] width 24 height 12
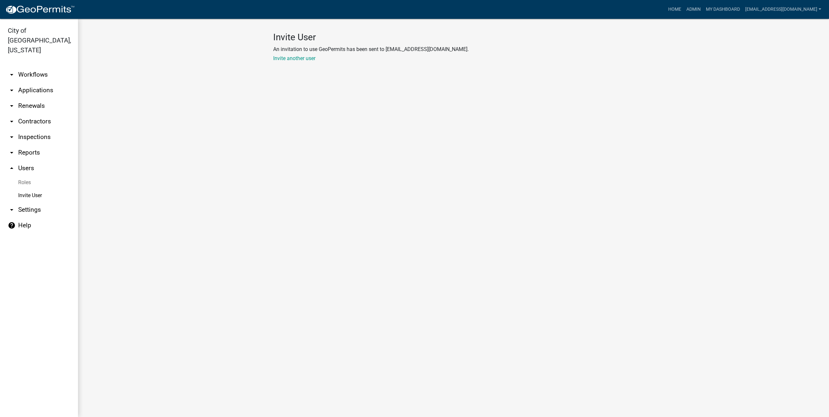
click at [32, 178] on link "Roles" at bounding box center [39, 182] width 78 height 13
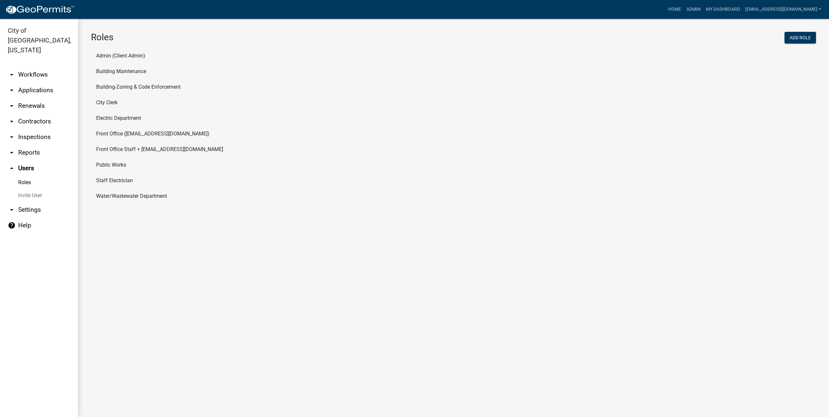
click at [114, 179] on li "Staff Electrician" at bounding box center [453, 181] width 725 height 16
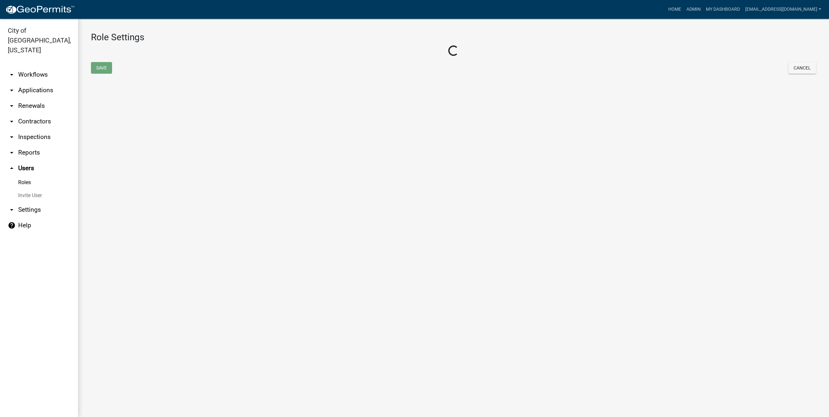
select select "2: yellow"
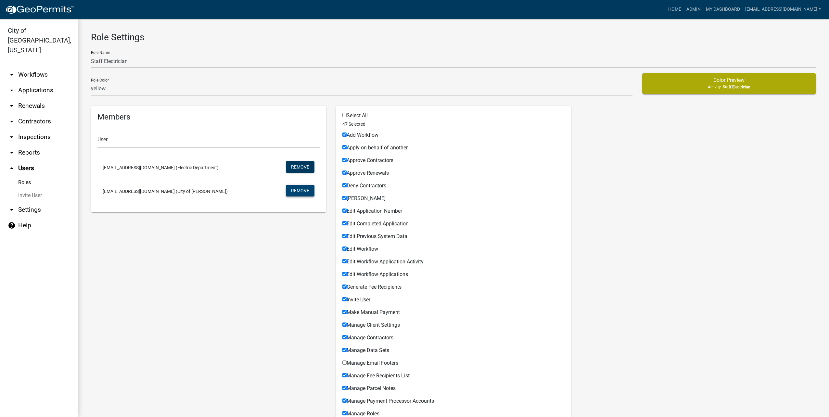
click at [297, 187] on button "Remove" at bounding box center [300, 191] width 29 height 12
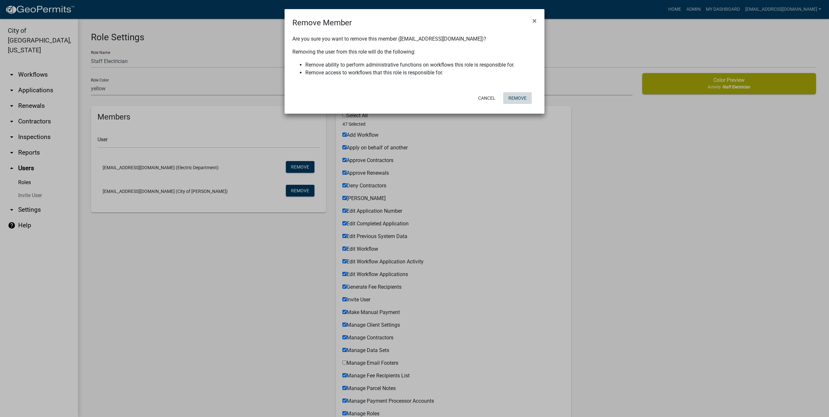
click at [515, 100] on button "Remove" at bounding box center [517, 98] width 29 height 12
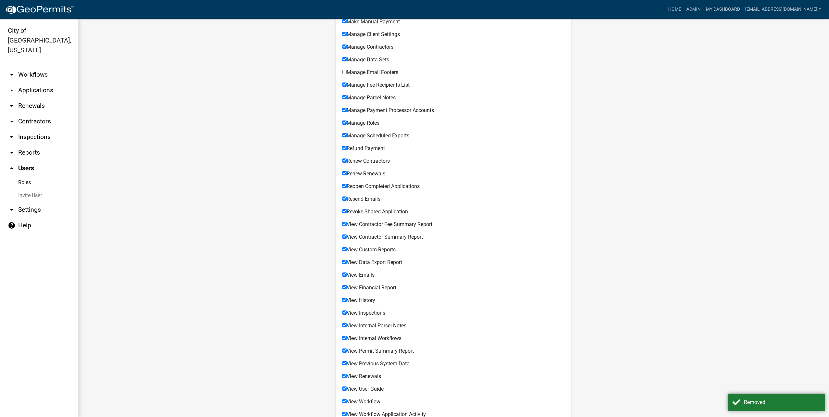
scroll to position [363, 0]
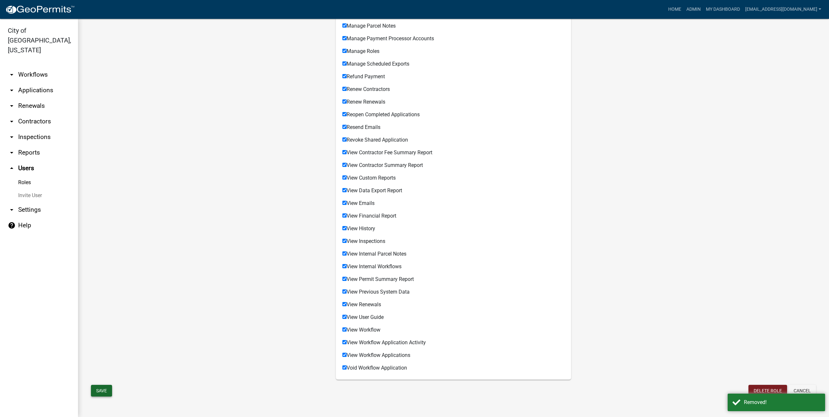
click at [92, 395] on button "Save" at bounding box center [101, 391] width 21 height 12
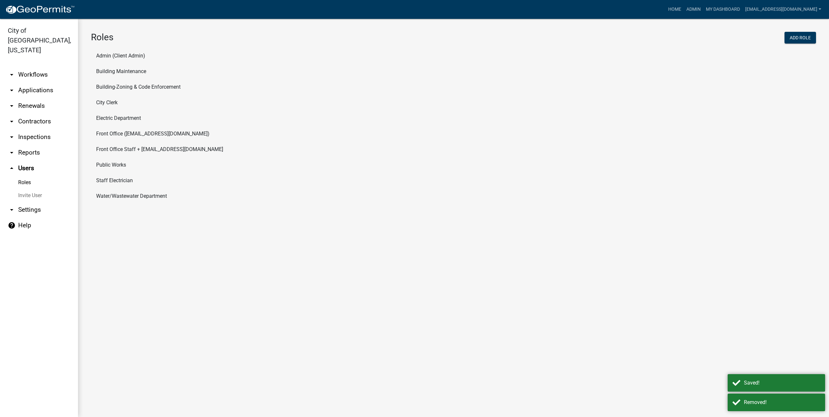
click at [113, 113] on li "Electric Department" at bounding box center [453, 118] width 725 height 16
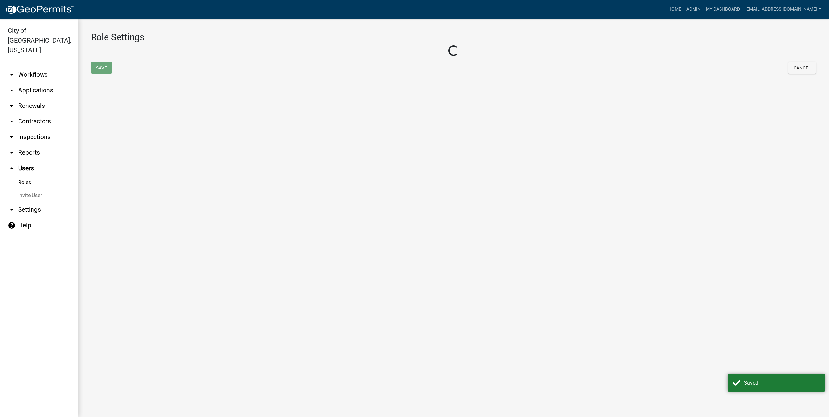
select select "4: red"
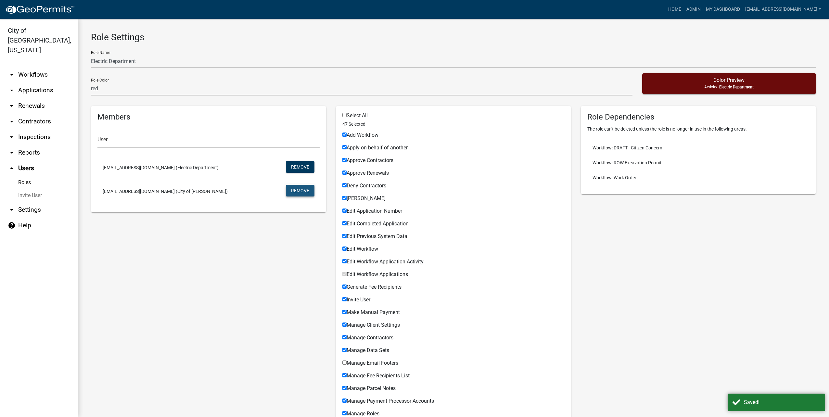
click at [292, 192] on button "Remove" at bounding box center [300, 191] width 29 height 12
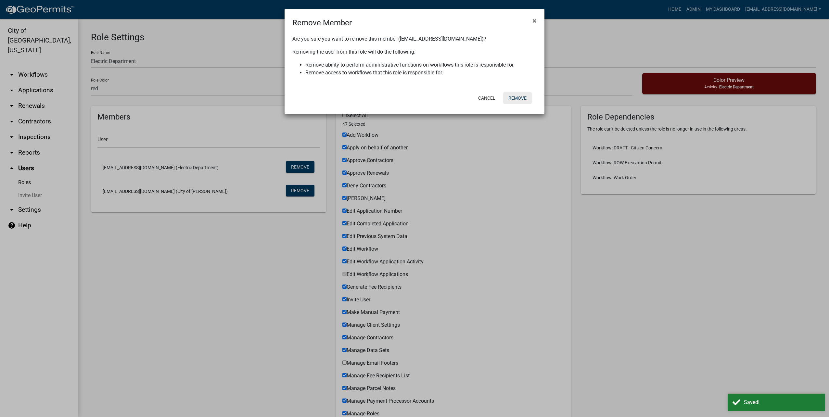
click at [522, 98] on button "Remove" at bounding box center [517, 98] width 29 height 12
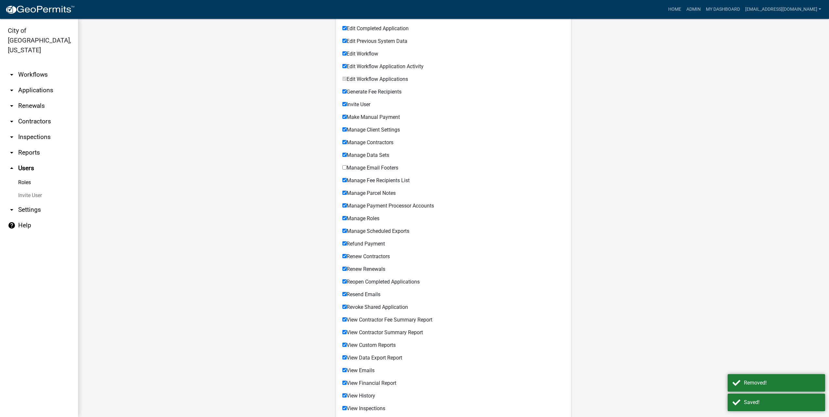
scroll to position [363, 0]
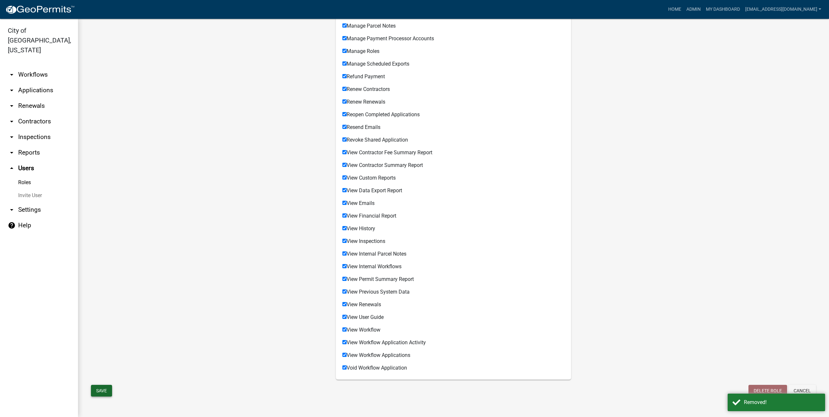
click at [109, 389] on button "Save" at bounding box center [101, 391] width 21 height 12
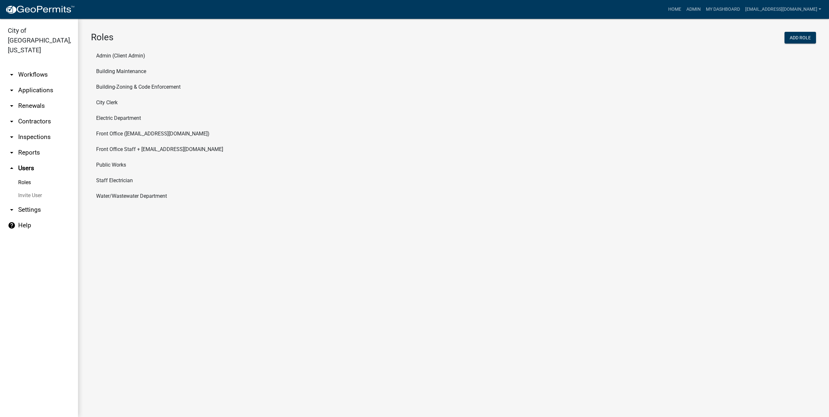
click at [119, 52] on li "Admin (Client Admin)" at bounding box center [453, 56] width 725 height 16
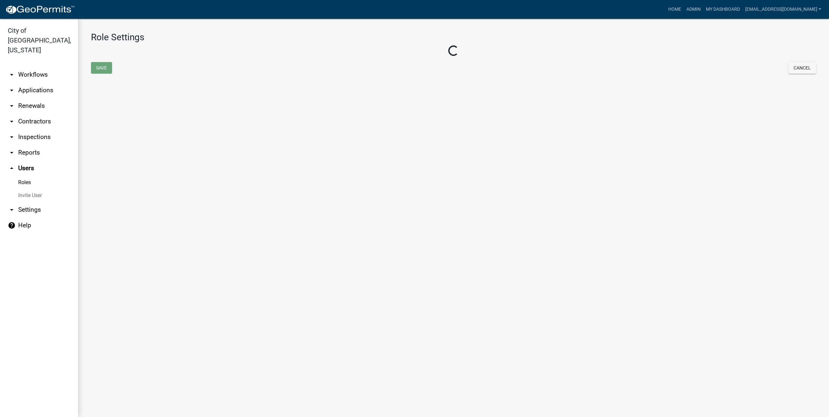
select select "4: red"
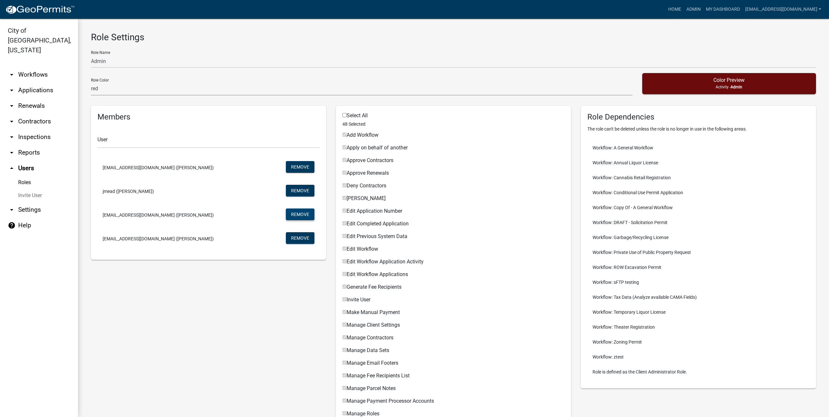
click at [292, 217] on button "Remove" at bounding box center [300, 215] width 29 height 12
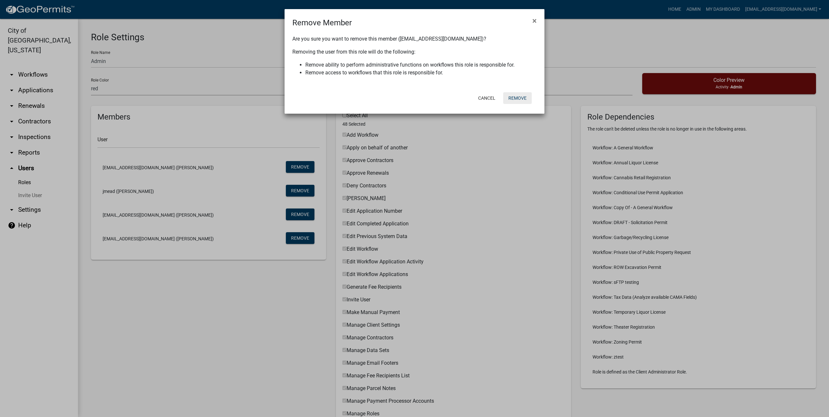
click at [512, 99] on button "Remove" at bounding box center [517, 98] width 29 height 12
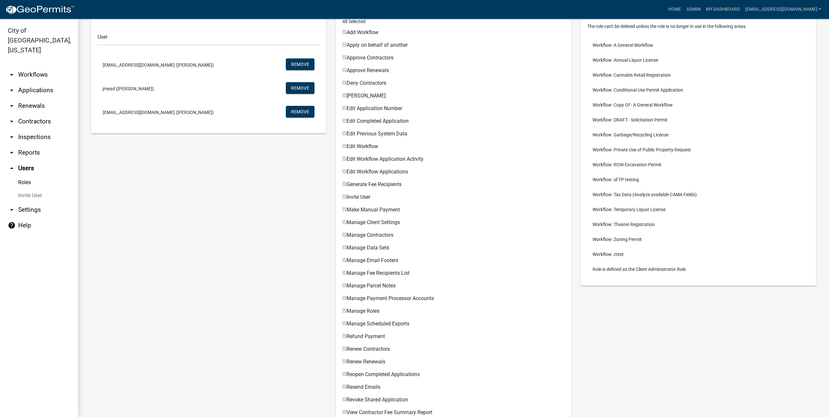
scroll to position [38, 0]
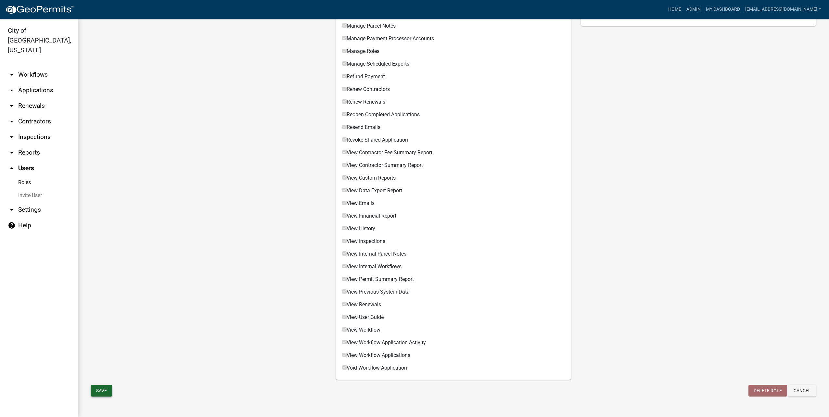
click at [106, 389] on button "Save" at bounding box center [101, 391] width 21 height 12
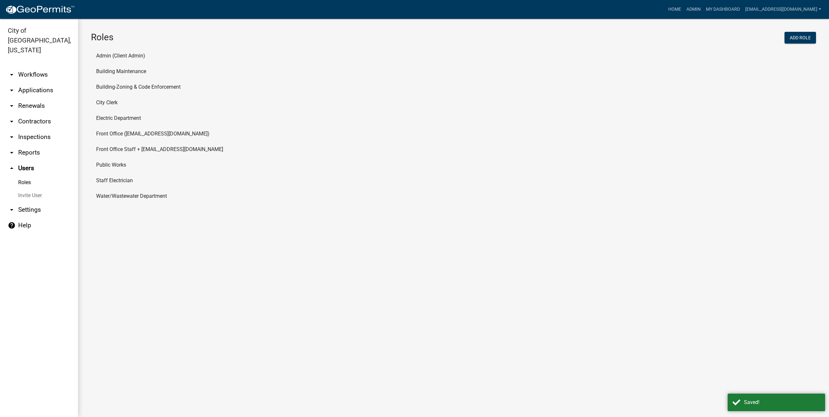
click at [123, 73] on li "Building Maintenance" at bounding box center [453, 72] width 725 height 16
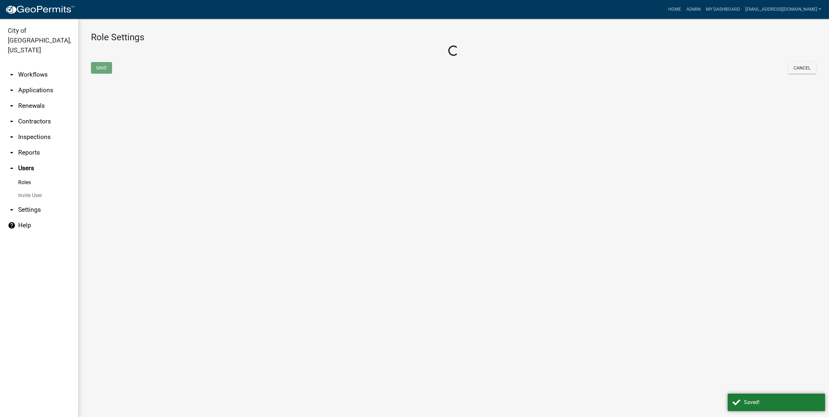
select select "3: orange"
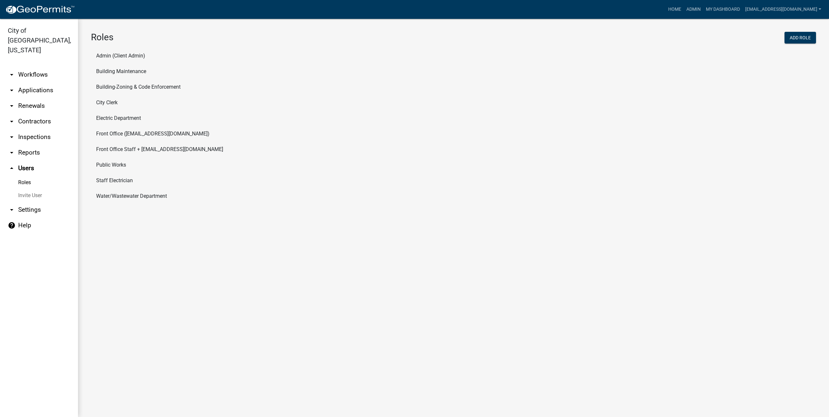
click at [155, 89] on li "Building-Zoning & Code Enforcement" at bounding box center [453, 87] width 725 height 16
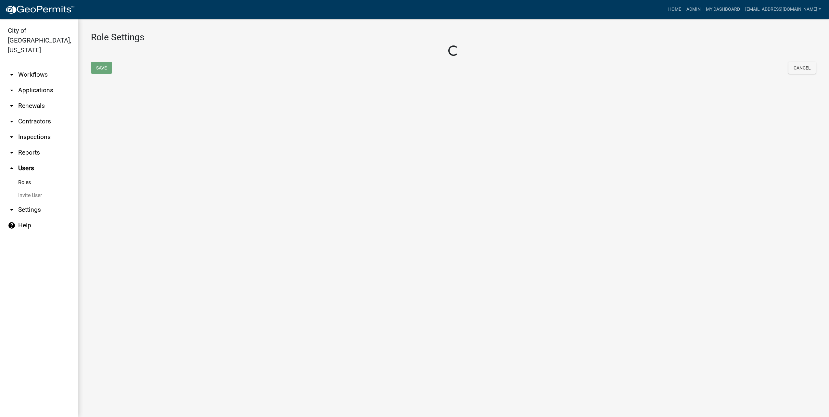
select select "6: light-blue"
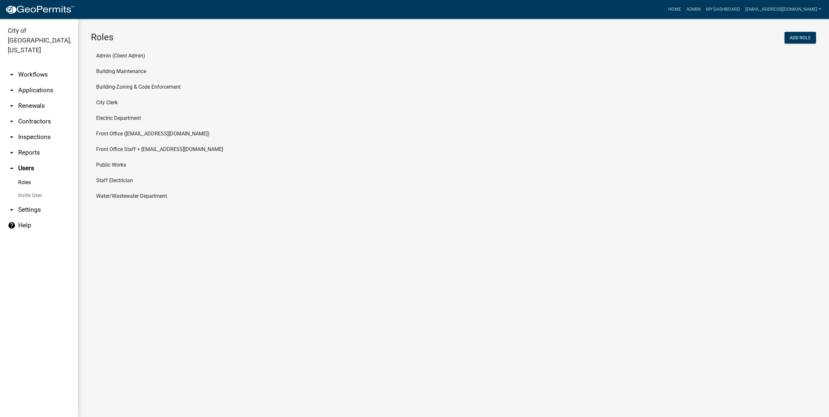
click at [119, 105] on li "City Clerk" at bounding box center [453, 103] width 725 height 16
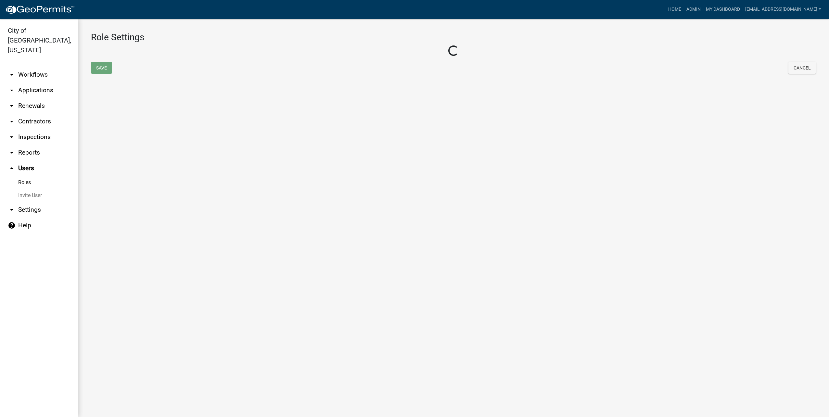
select select "5: purple"
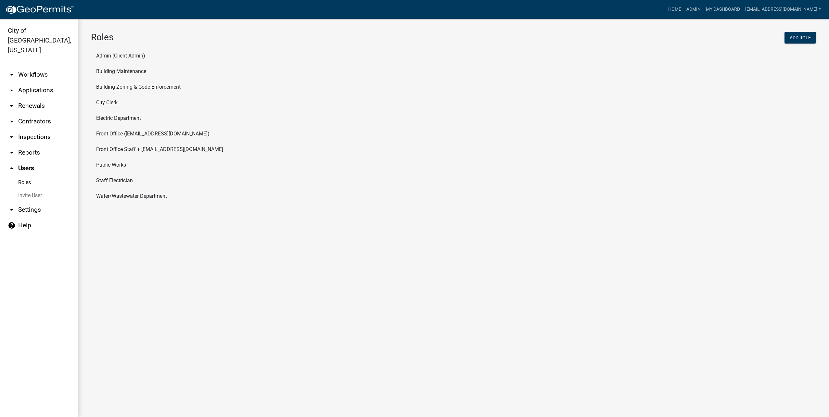
click at [137, 115] on li "Electric Department" at bounding box center [453, 118] width 725 height 16
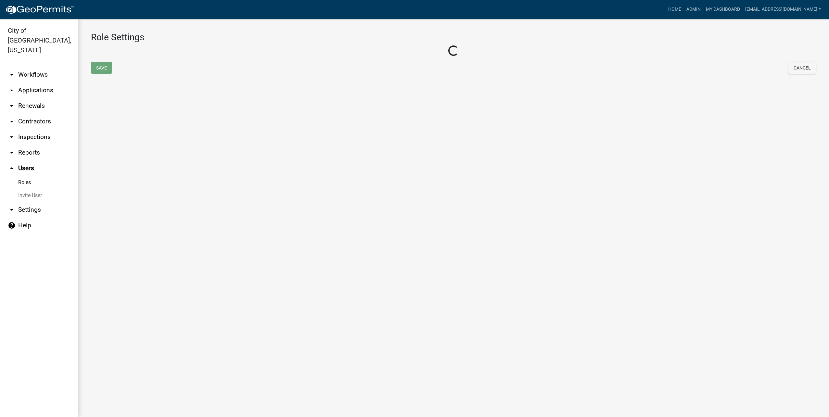
select select "4: red"
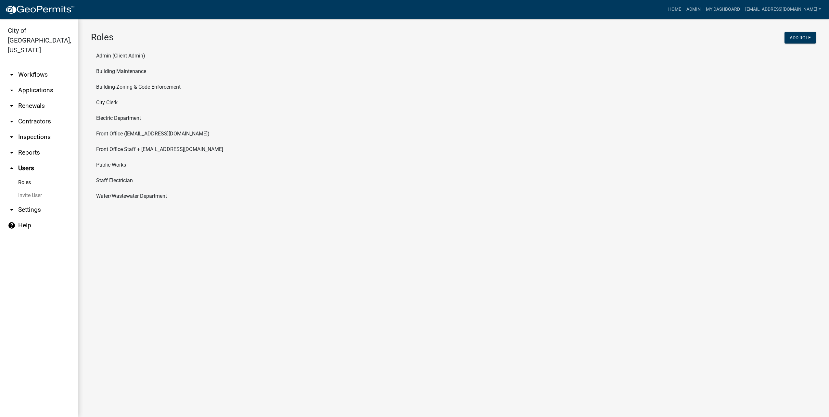
click at [122, 130] on li "Front Office (info@cityofluverne.org)" at bounding box center [453, 134] width 725 height 16
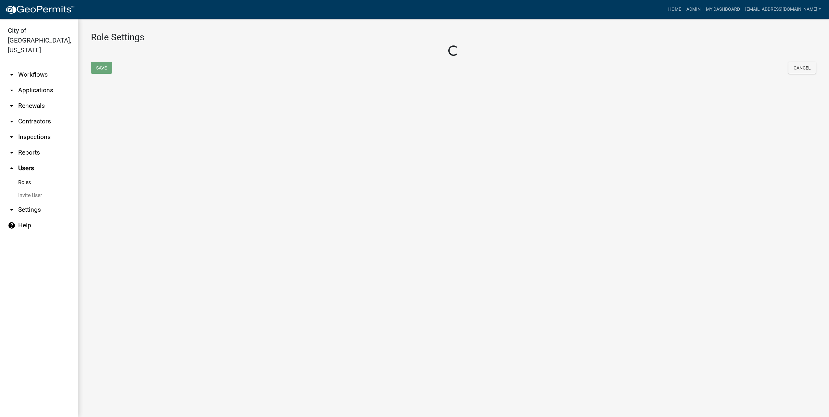
select select "8: light-yellow"
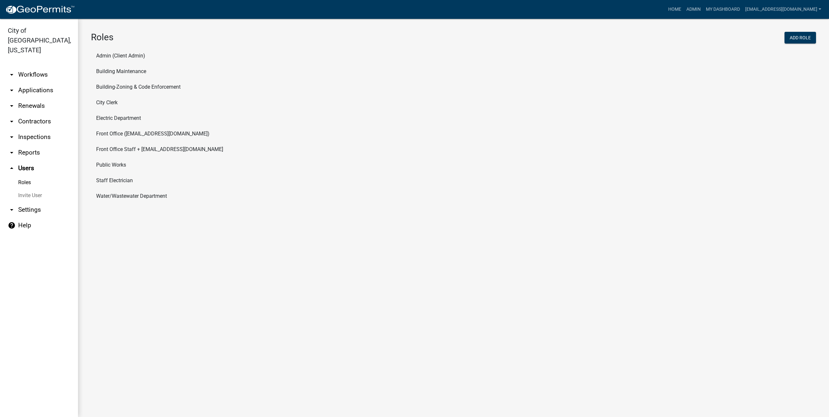
click at [128, 145] on li "Front Office Staff + info@cityofluverne.org" at bounding box center [453, 150] width 725 height 16
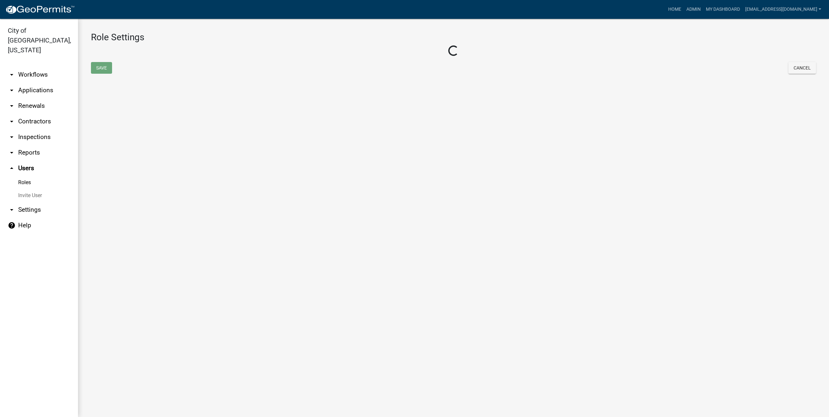
select select "1: green"
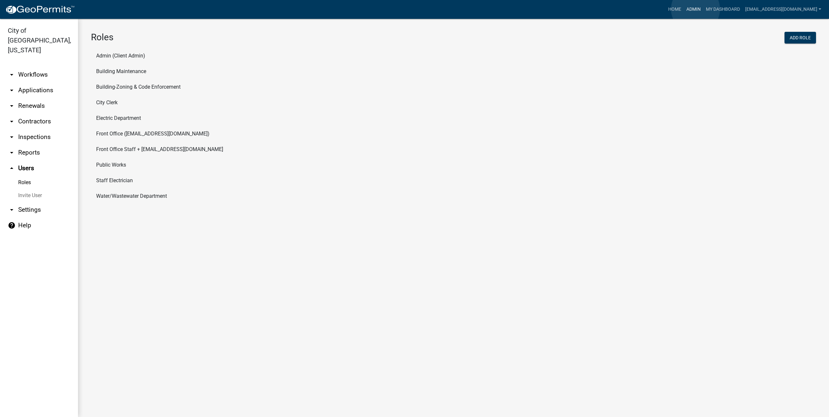
click at [696, 9] on link "Admin" at bounding box center [693, 9] width 19 height 12
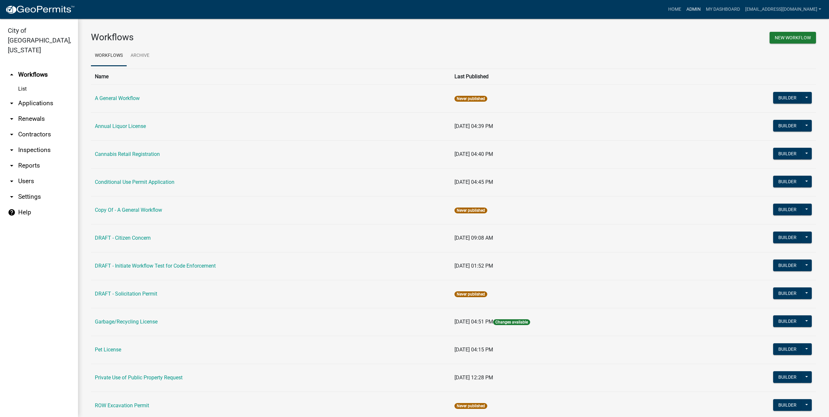
scroll to position [216, 0]
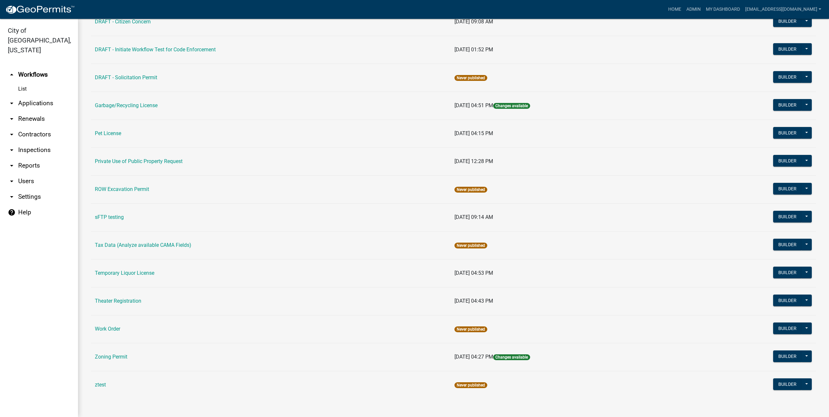
click at [766, 328] on td "Builder Publish Disable Archive History Copy Make Public Start Application" at bounding box center [751, 329] width 132 height 28
click at [773, 328] on button "Builder" at bounding box center [787, 329] width 29 height 12
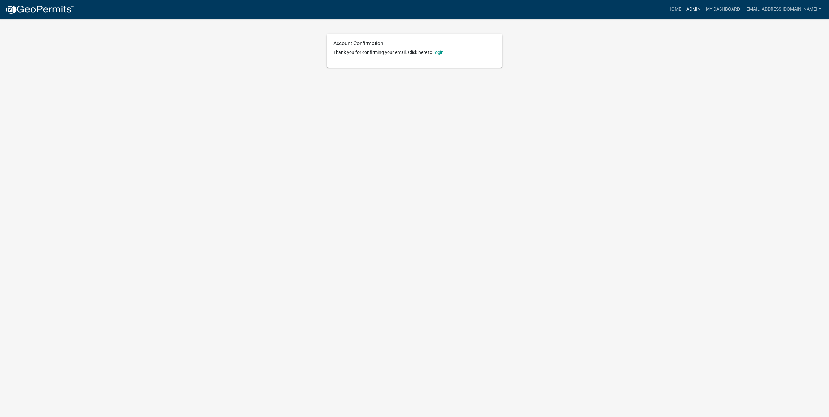
click at [700, 9] on link "Admin" at bounding box center [693, 9] width 19 height 12
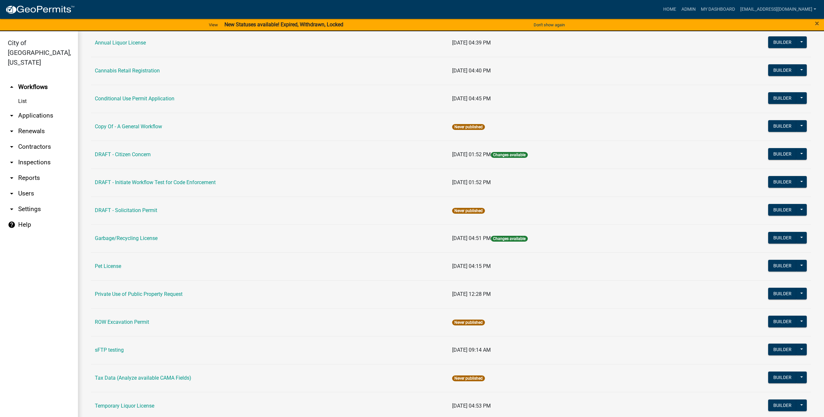
scroll to position [221, 0]
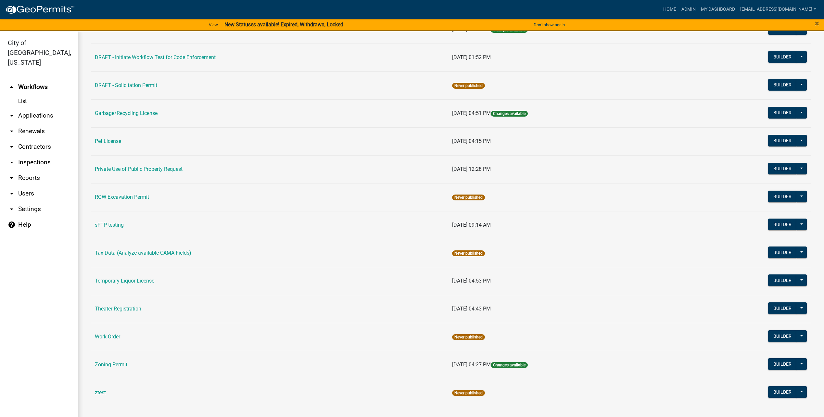
click at [671, 319] on td "[DATE] 04:43 PM" at bounding box center [564, 309] width 232 height 28
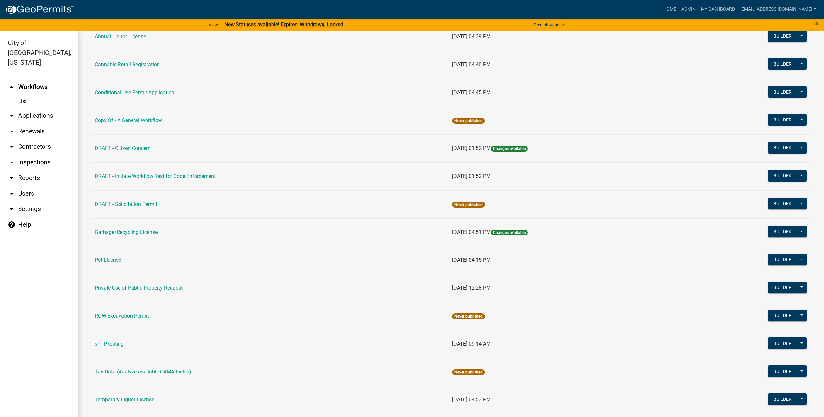
scroll to position [0, 0]
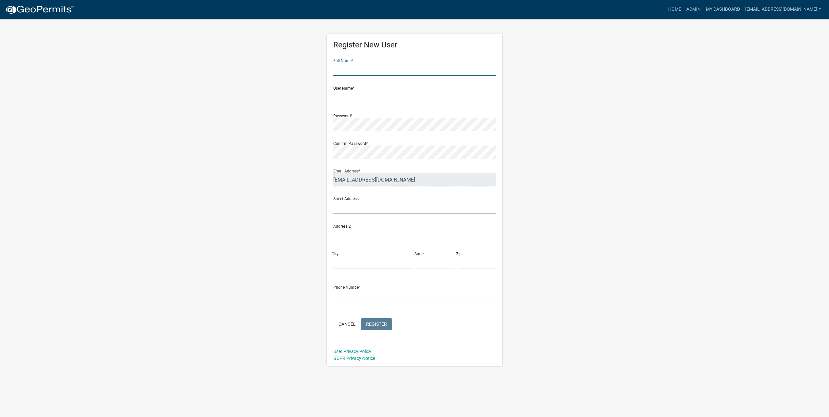
click at [343, 67] on input "text" at bounding box center [414, 69] width 162 height 13
type input "Water/Wastewater Dept"
type input "[EMAIL_ADDRESS][DOMAIN_NAME]"
click at [596, 84] on div "Register New User Full Name * Water/Wastewater Dept User Name * [EMAIL_ADDRESS]…" at bounding box center [414, 192] width 370 height 348
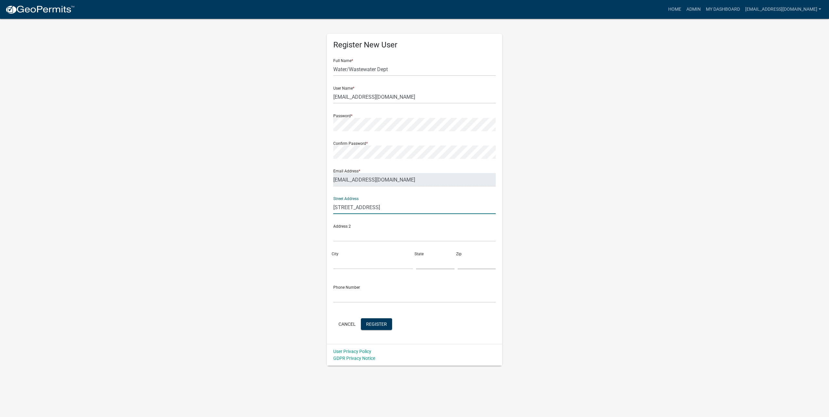
type input "[STREET_ADDRESS]"
type input "[PERSON_NAME]"
type input "MN"
type input "56156"
type input "[PHONE_NUMBER]"
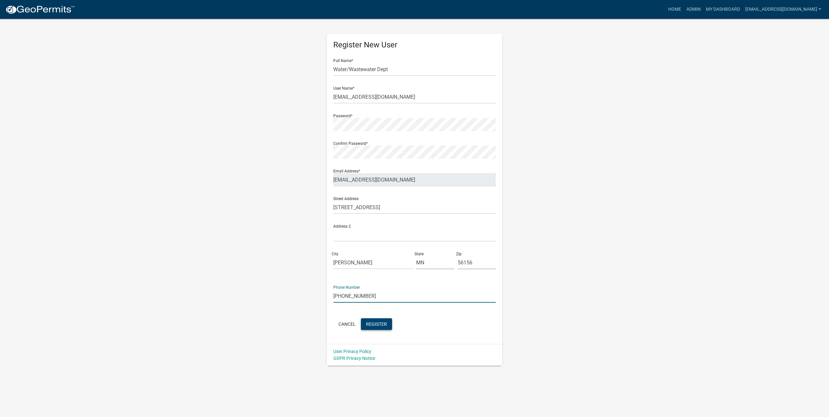
click at [388, 326] on button "Register" at bounding box center [376, 324] width 31 height 12
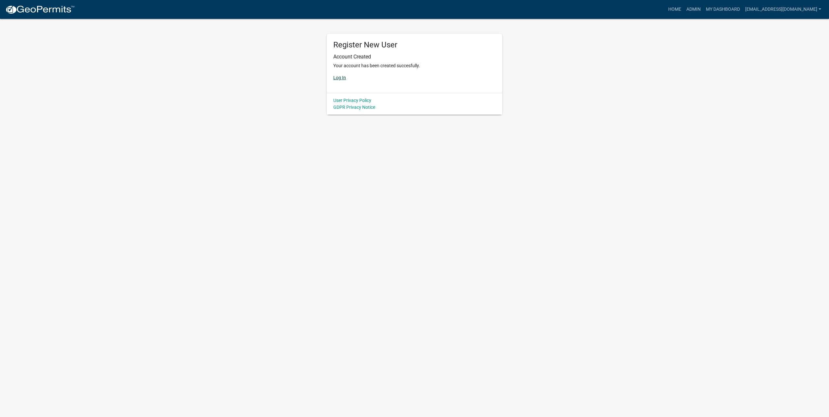
click at [336, 77] on link "Log In" at bounding box center [339, 77] width 13 height 5
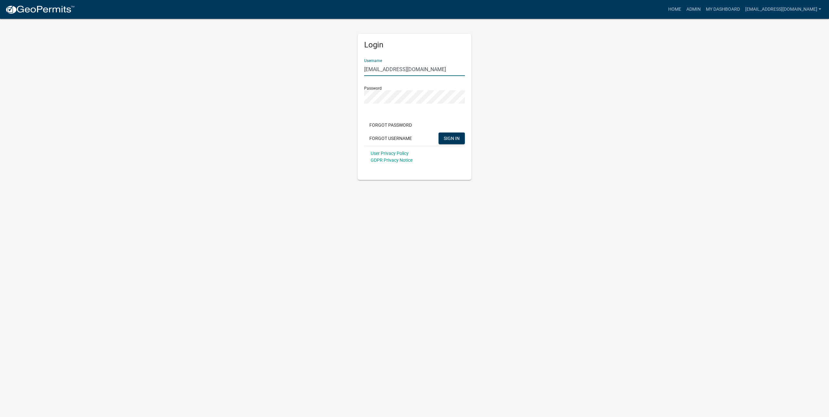
click at [464, 70] on input "[EMAIL_ADDRESS][DOMAIN_NAME]" at bounding box center [414, 69] width 101 height 13
type input "[EMAIL_ADDRESS][DOMAIN_NAME]"
click at [449, 135] on button "SIGN IN" at bounding box center [452, 139] width 26 height 12
